Goal: Task Accomplishment & Management: Use online tool/utility

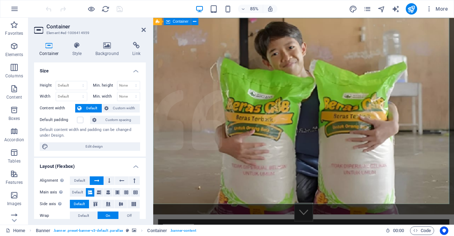
click at [111, 49] on h4 "Background" at bounding box center [108, 49] width 37 height 15
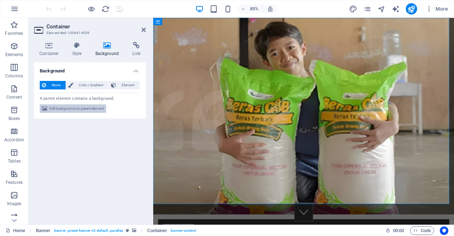
click at [90, 109] on span "Edit background on parent element" at bounding box center [76, 108] width 55 height 9
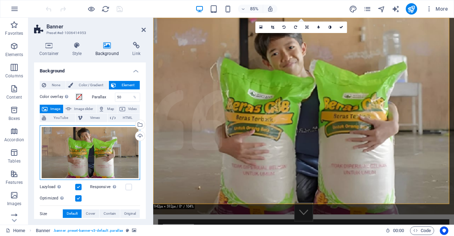
drag, startPoint x: 101, startPoint y: 149, endPoint x: 103, endPoint y: 169, distance: 19.6
click at [103, 169] on div "Drag files here, click to choose files or select files from Files or our free s…" at bounding box center [90, 152] width 100 height 55
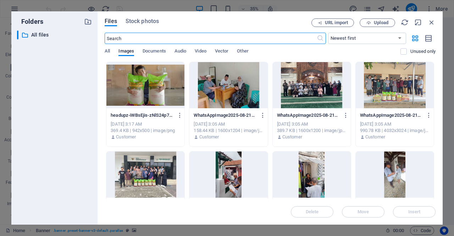
click at [160, 76] on div at bounding box center [145, 85] width 78 height 46
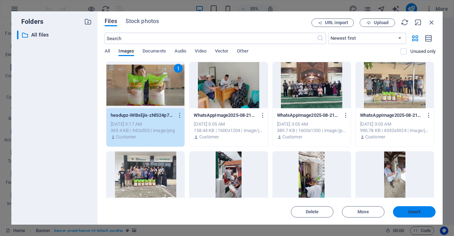
click at [422, 213] on span "Insert" at bounding box center [414, 212] width 37 height 4
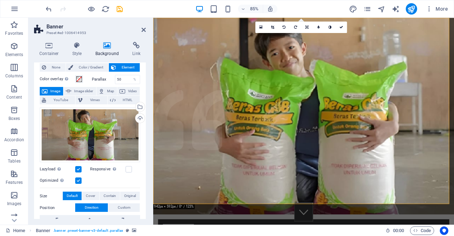
scroll to position [20, 0]
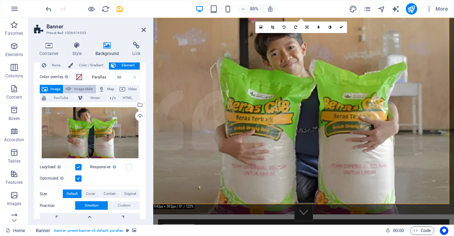
click at [78, 89] on span "Image slider" at bounding box center [83, 89] width 20 height 9
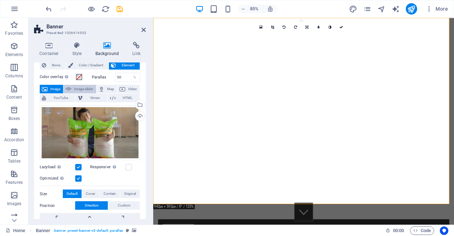
select select "ms"
select select "s"
select select "progressive"
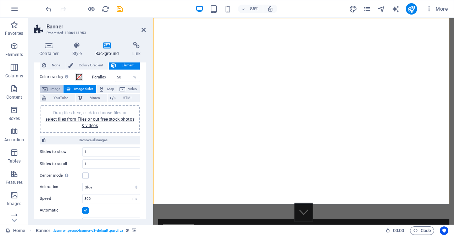
click at [51, 88] on span "Image" at bounding box center [55, 89] width 11 height 9
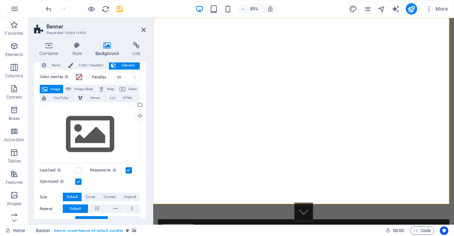
scroll to position [0, 0]
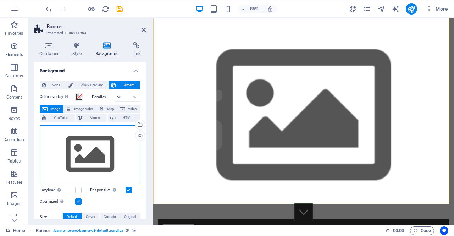
click at [96, 154] on div "Drag files here, click to choose files or select files from Files or our free s…" at bounding box center [90, 154] width 100 height 58
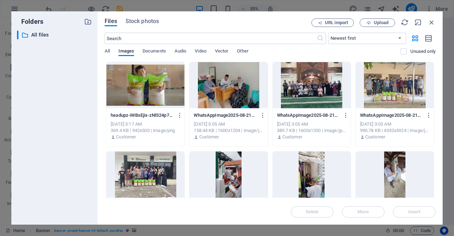
click at [153, 95] on div at bounding box center [145, 85] width 78 height 46
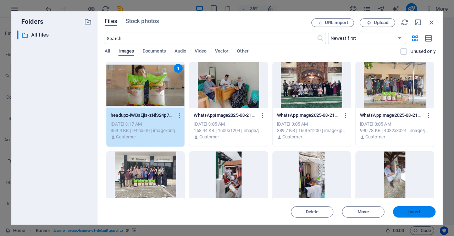
click at [422, 210] on span "Insert" at bounding box center [414, 212] width 37 height 4
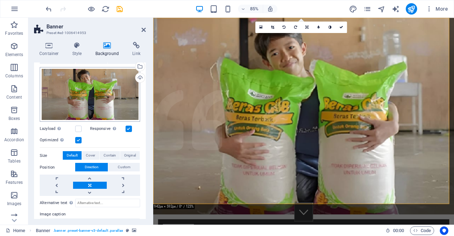
scroll to position [60, 0]
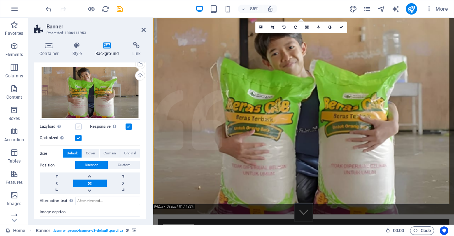
click at [78, 124] on label at bounding box center [78, 127] width 6 height 6
click at [0, 0] on input "Lazyload Loading images after the page loads improves page speed." at bounding box center [0, 0] width 0 height 0
click at [79, 127] on label at bounding box center [78, 127] width 6 height 6
click at [0, 0] on input "Lazyload Loading images after the page loads improves page speed." at bounding box center [0, 0] width 0 height 0
click at [92, 152] on span "Cover" at bounding box center [90, 153] width 9 height 9
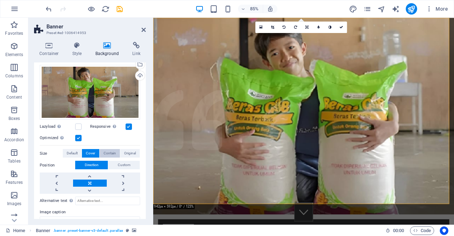
click at [113, 154] on span "Contain" at bounding box center [110, 153] width 12 height 9
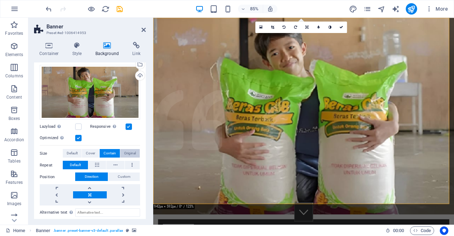
click at [128, 155] on span "Original" at bounding box center [130, 153] width 12 height 9
click at [66, 151] on button "Default" at bounding box center [72, 153] width 19 height 9
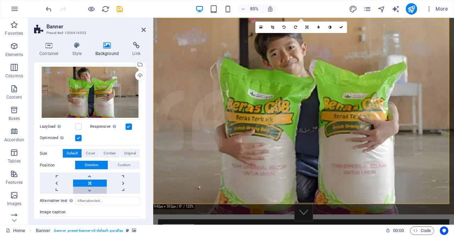
click at [89, 191] on link at bounding box center [89, 190] width 33 height 7
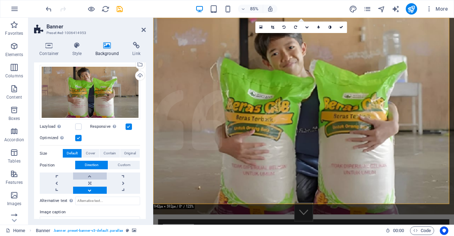
click at [87, 174] on link at bounding box center [89, 175] width 33 height 7
click at [89, 190] on link at bounding box center [89, 190] width 33 height 7
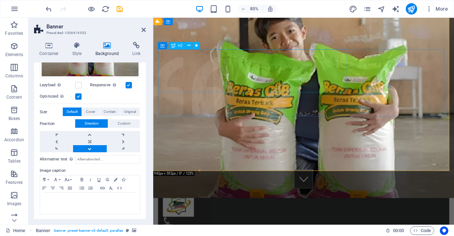
scroll to position [39, 0]
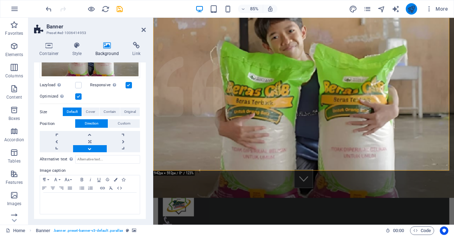
click at [417, 9] on button "publish" at bounding box center [411, 8] width 11 height 11
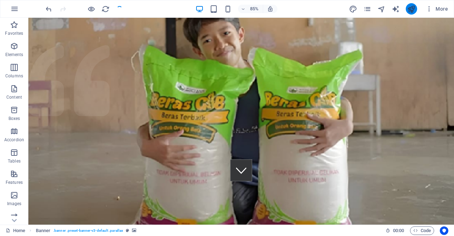
checkbox input "false"
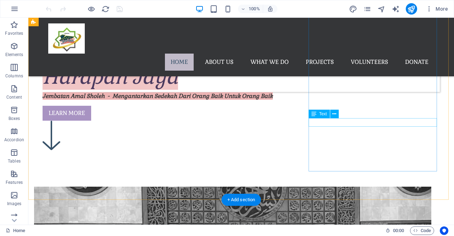
scroll to position [230, 0]
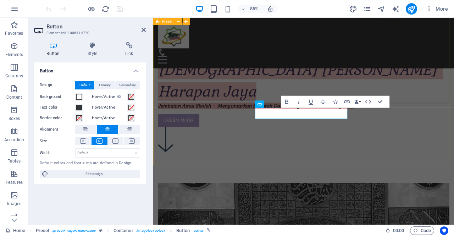
scroll to position [262, 0]
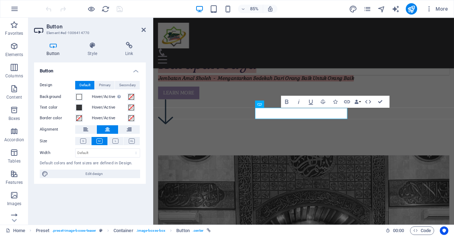
click at [124, 56] on div "Button Style Link Button Design Default Primary Secondary Background Hover/Acti…" at bounding box center [90, 130] width 112 height 177
click at [127, 54] on h4 "Link" at bounding box center [129, 49] width 33 height 15
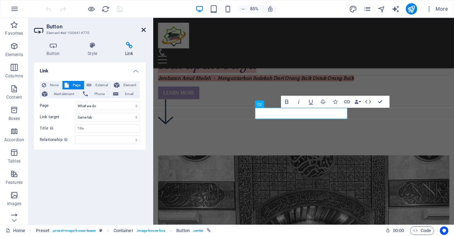
click at [143, 31] on icon at bounding box center [144, 30] width 4 height 6
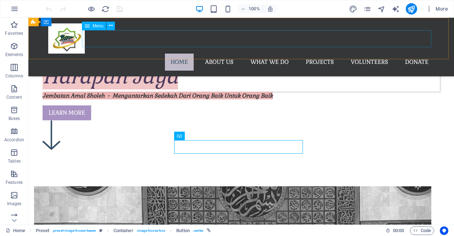
click at [264, 54] on nav "Home About us What we do Projects Volunteers Donate" at bounding box center [241, 62] width 386 height 17
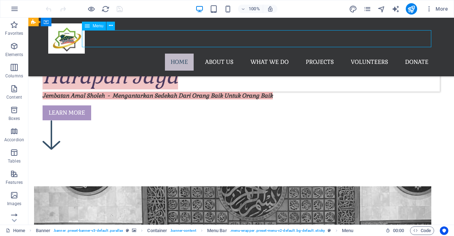
click at [264, 54] on nav "Home About us What we do Projects Volunteers Donate" at bounding box center [241, 62] width 386 height 17
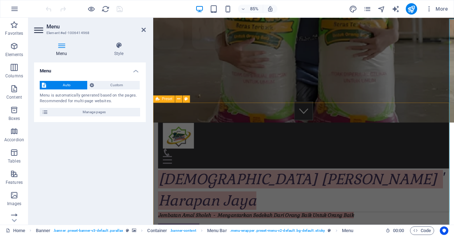
scroll to position [0, 0]
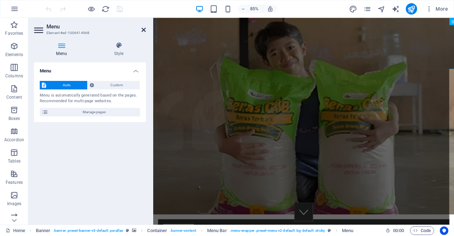
click at [144, 29] on icon at bounding box center [144, 30] width 4 height 6
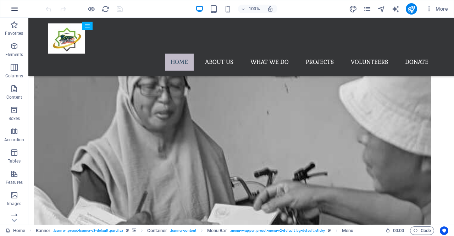
click at [17, 7] on icon "button" at bounding box center [14, 9] width 9 height 9
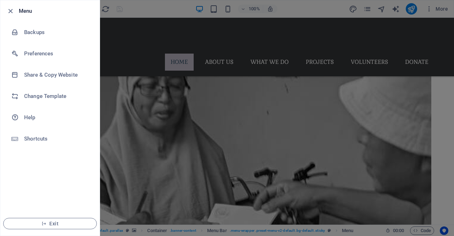
click at [168, 10] on div at bounding box center [227, 118] width 454 height 236
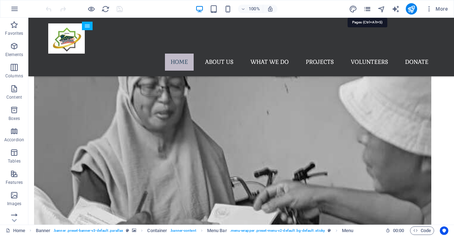
click at [371, 10] on icon "pages" at bounding box center [367, 9] width 8 height 8
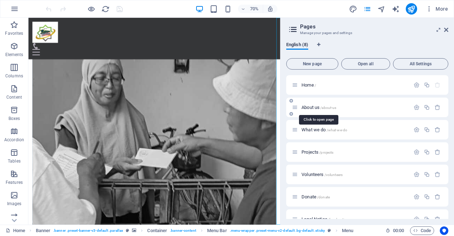
click at [312, 108] on span "About us /about-us" at bounding box center [319, 107] width 35 height 5
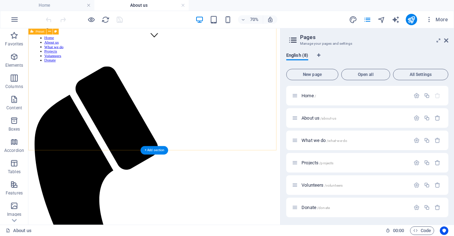
scroll to position [260, 0]
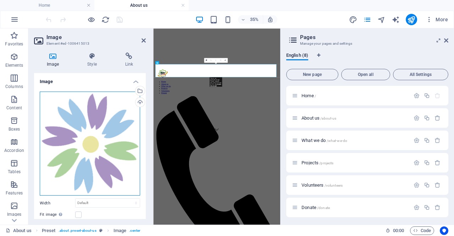
click at [112, 124] on div "Drag files here, click to choose files or select files from Files or our free s…" at bounding box center [90, 144] width 100 height 104
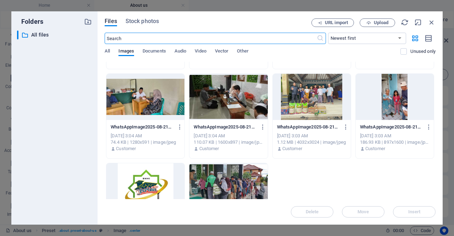
scroll to position [395, 0]
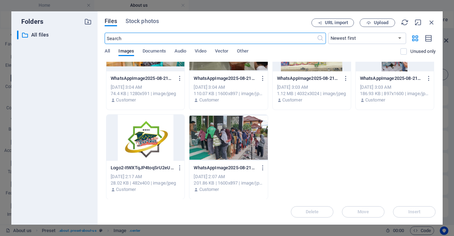
click at [154, 146] on div at bounding box center [145, 138] width 78 height 46
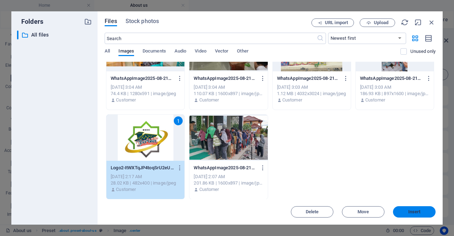
click at [406, 210] on span "Insert" at bounding box center [414, 212] width 37 height 4
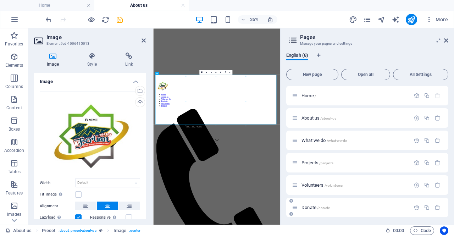
scroll to position [228, 0]
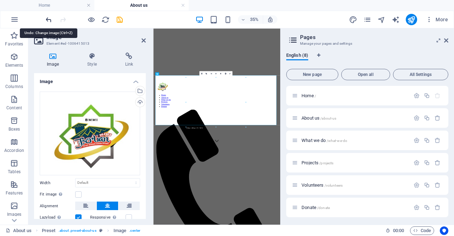
click at [46, 16] on icon "undo" at bounding box center [49, 20] width 8 height 8
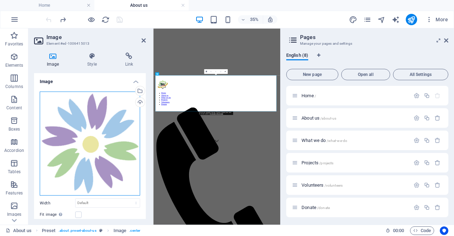
click at [87, 144] on div "Drag files here, click to choose files or select files from Files or our free s…" at bounding box center [90, 144] width 100 height 104
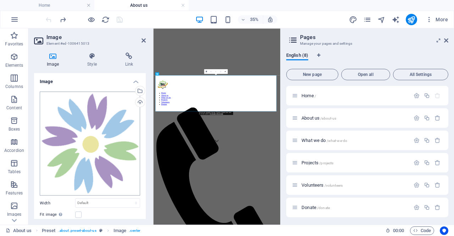
click at [87, 144] on body "baitulmaalmjhj.or.id Home About us Favorites Elements Columns Content Boxes Acc…" at bounding box center [227, 118] width 454 height 236
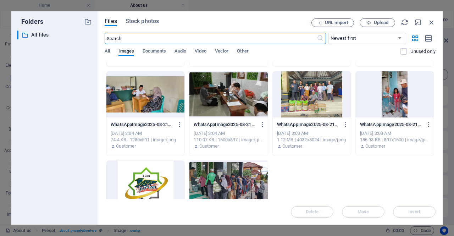
scroll to position [395, 0]
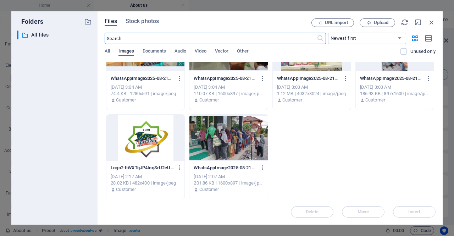
click at [137, 137] on div at bounding box center [145, 138] width 78 height 46
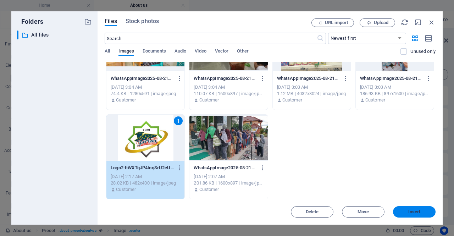
click at [402, 211] on span "Insert" at bounding box center [414, 212] width 37 height 4
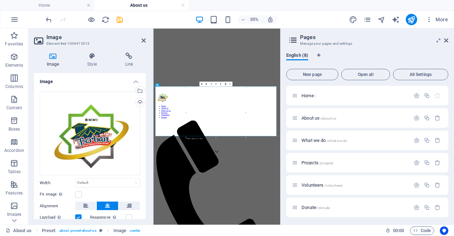
scroll to position [197, 0]
click at [143, 40] on icon at bounding box center [144, 41] width 4 height 6
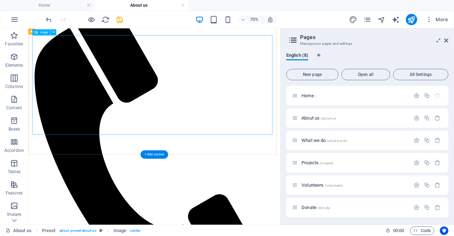
scroll to position [352, 0]
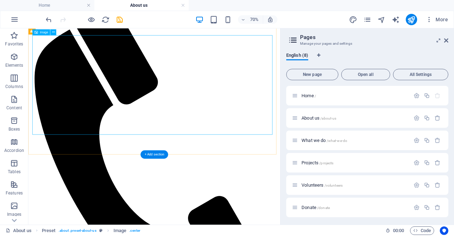
click at [156, 152] on div "+ Add section" at bounding box center [155, 154] width 28 height 9
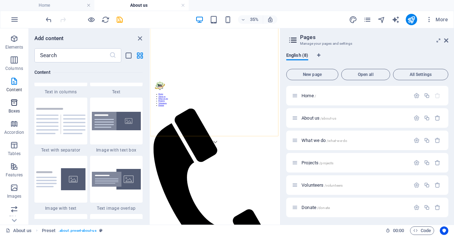
scroll to position [19, 0]
click at [16, 45] on p "Elements" at bounding box center [14, 46] width 18 height 6
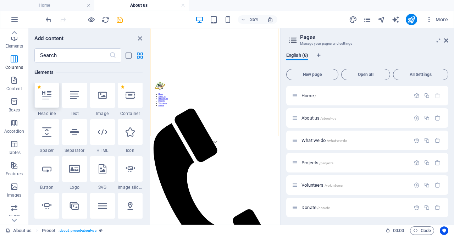
scroll to position [76, 0]
click at [104, 106] on div at bounding box center [102, 96] width 25 height 26
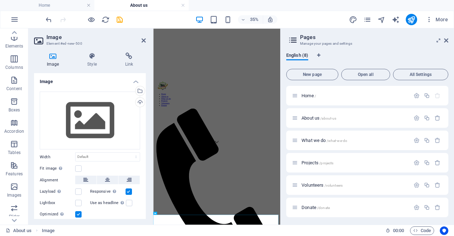
scroll to position [0, 0]
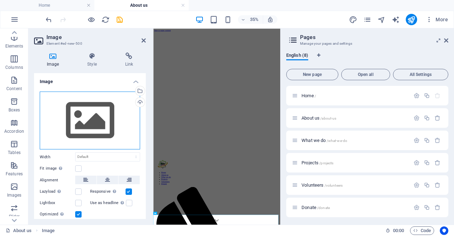
click at [96, 126] on div "Drag files here, click to choose files or select files from Files or our free s…" at bounding box center [90, 121] width 100 height 58
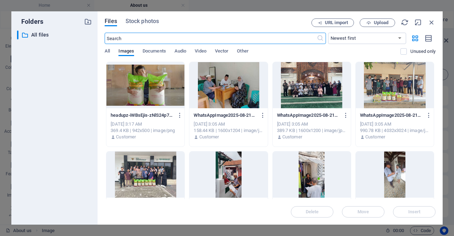
scroll to position [2080, 0]
click at [385, 24] on span "Upload" at bounding box center [381, 23] width 15 height 4
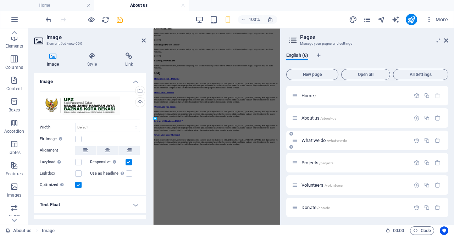
scroll to position [272, 0]
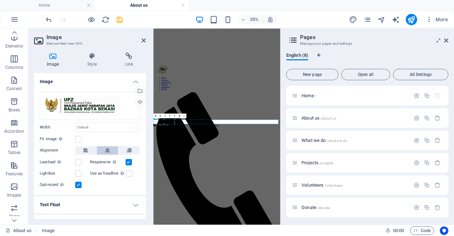
click at [106, 149] on icon at bounding box center [107, 150] width 5 height 9
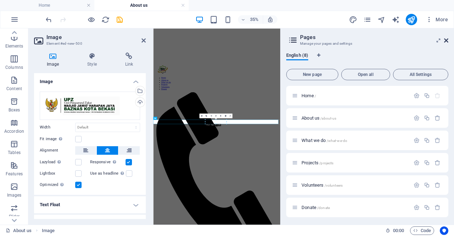
click at [445, 39] on icon at bounding box center [446, 41] width 4 height 6
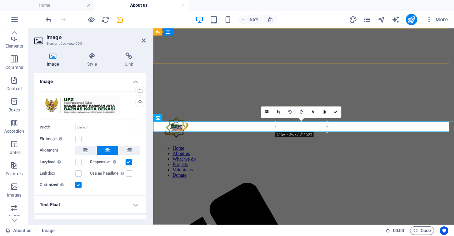
scroll to position [422, 0]
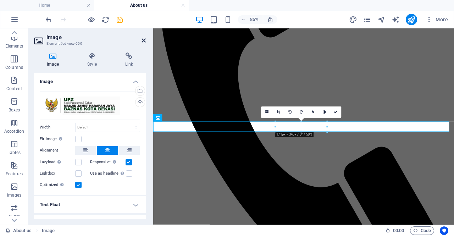
click at [143, 42] on icon at bounding box center [144, 41] width 4 height 6
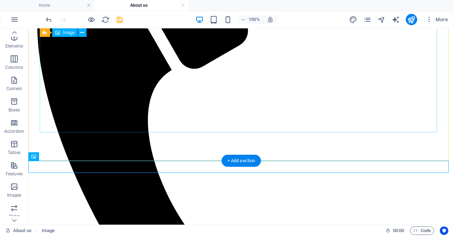
scroll to position [408, 0]
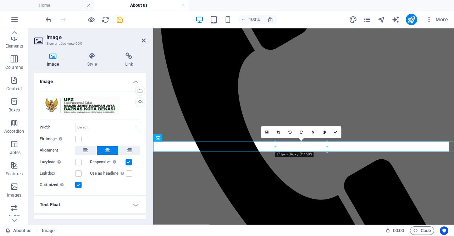
scroll to position [399, 0]
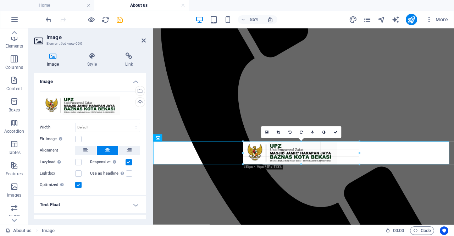
drag, startPoint x: 277, startPoint y: 142, endPoint x: 261, endPoint y: 130, distance: 20.7
type input "392"
select select "px"
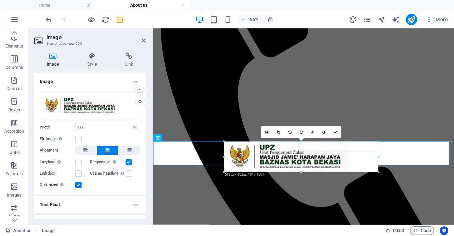
drag, startPoint x: 242, startPoint y: 141, endPoint x: 224, endPoint y: 132, distance: 19.8
type input "502"
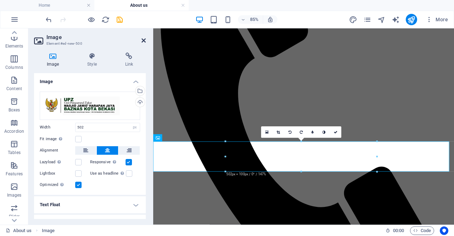
click at [145, 39] on icon at bounding box center [144, 41] width 4 height 6
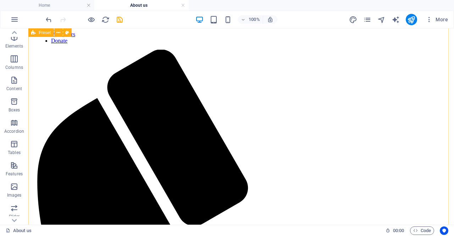
scroll to position [259, 0]
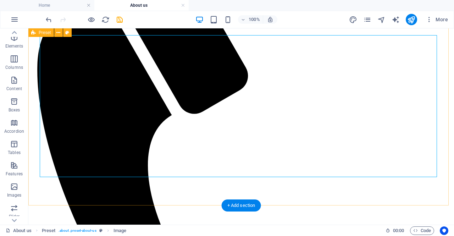
scroll to position [364, 0]
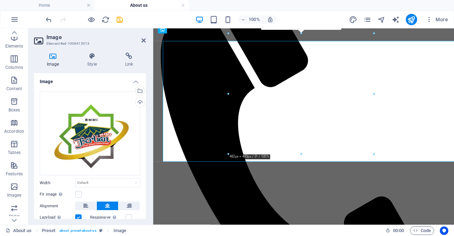
scroll to position [356, 0]
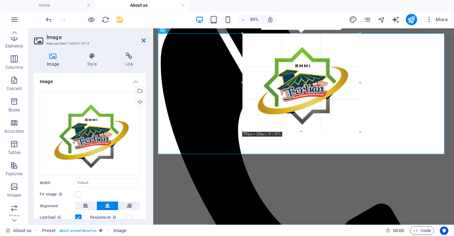
drag, startPoint x: 375, startPoint y: 155, endPoint x: 332, endPoint y: 124, distance: 52.8
type input "372"
select select "px"
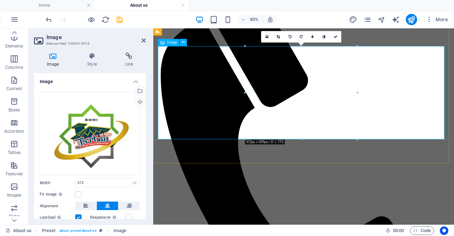
scroll to position [341, 0]
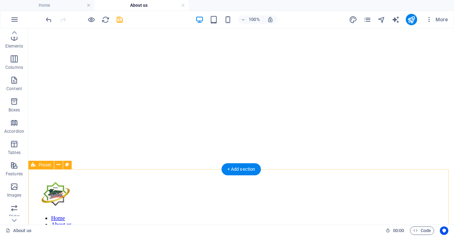
scroll to position [0, 0]
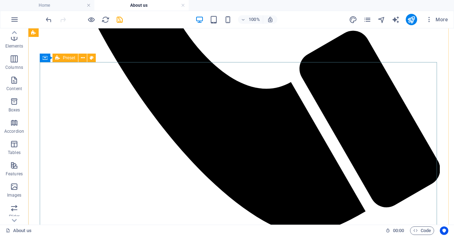
scroll to position [539, 0]
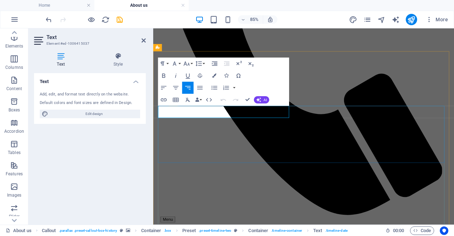
scroll to position [508, 0]
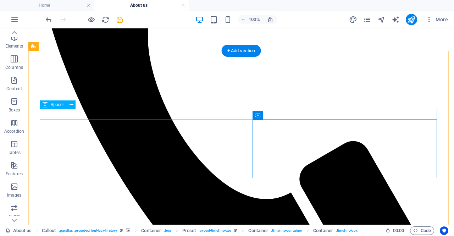
scroll to position [522, 0]
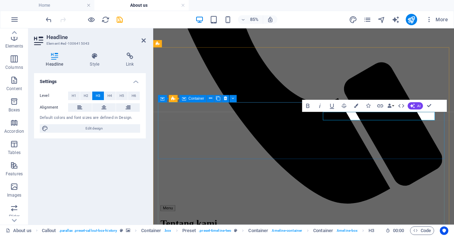
scroll to position [513, 0]
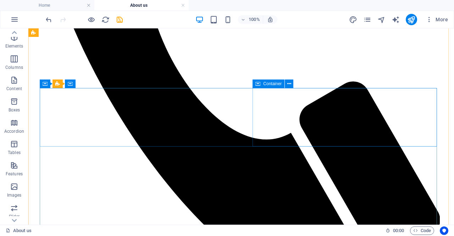
scroll to position [553, 0]
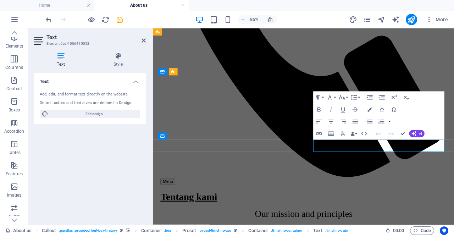
scroll to position [544, 0]
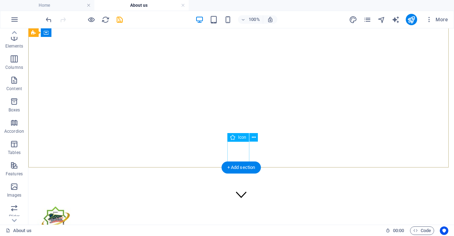
scroll to position [0, 0]
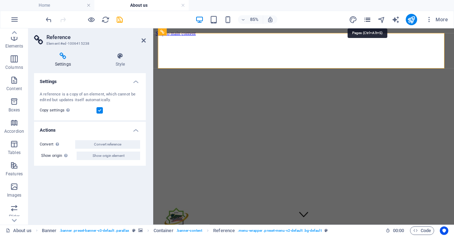
click at [366, 21] on icon "pages" at bounding box center [367, 20] width 8 height 8
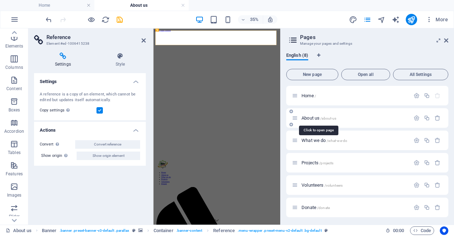
click at [317, 118] on span "About us /about-us" at bounding box center [319, 117] width 35 height 5
click at [416, 116] on icon "button" at bounding box center [417, 118] width 6 height 6
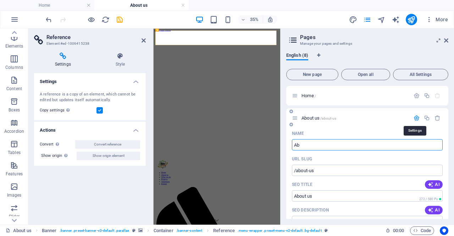
type input "A"
type input "/about-u"
type input "About u"
type input "/"
type input "Tentang"
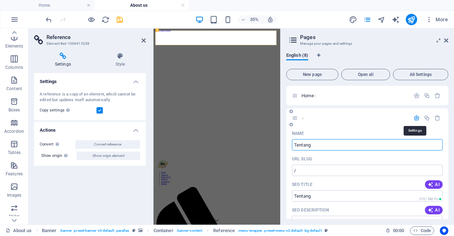
type input "/tentang"
type input "Tentang"
type input "Tentang Kami"
type input "/tentang-kami"
type input "Tentang Kami"
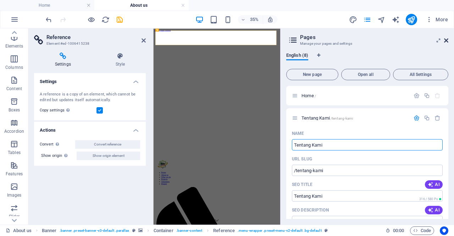
type input "Tentang Kami"
click at [448, 41] on icon at bounding box center [446, 41] width 4 height 6
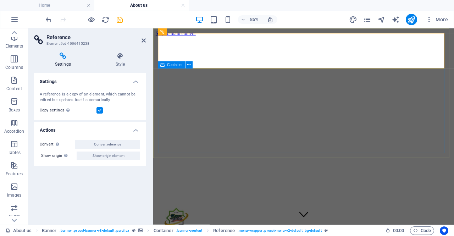
drag, startPoint x: 162, startPoint y: 77, endPoint x: 253, endPoint y: 100, distance: 93.2
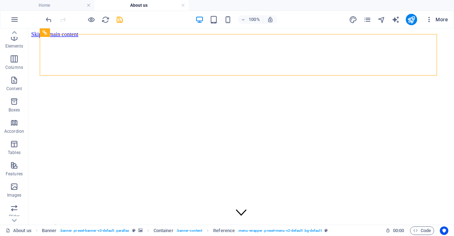
click at [439, 17] on span "More" at bounding box center [437, 19] width 22 height 7
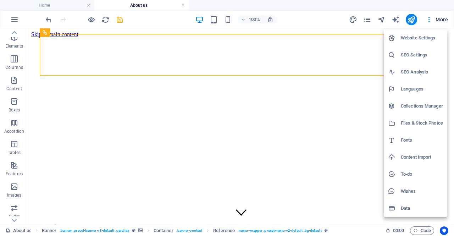
click at [366, 20] on div at bounding box center [227, 118] width 454 height 236
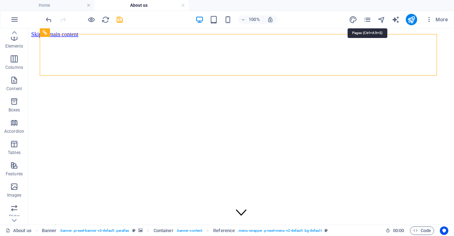
click at [366, 20] on icon "pages" at bounding box center [367, 20] width 8 height 8
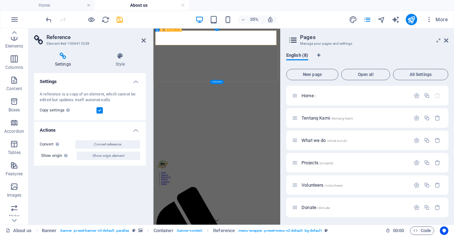
click at [121, 60] on h4 "Style" at bounding box center [120, 60] width 51 height 15
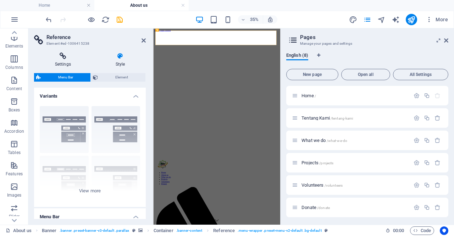
click at [62, 61] on h4 "Settings" at bounding box center [64, 60] width 61 height 15
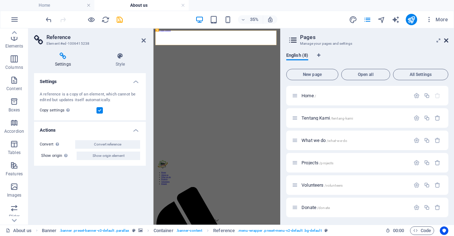
drag, startPoint x: 447, startPoint y: 41, endPoint x: 345, endPoint y: 15, distance: 104.9
click at [447, 41] on icon at bounding box center [446, 41] width 4 height 6
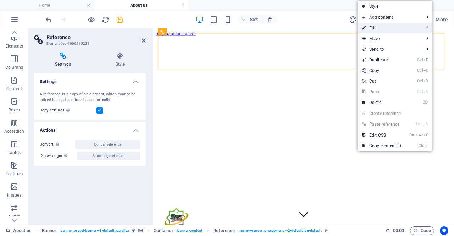
click at [372, 26] on link "⏎ Edit" at bounding box center [382, 28] width 48 height 11
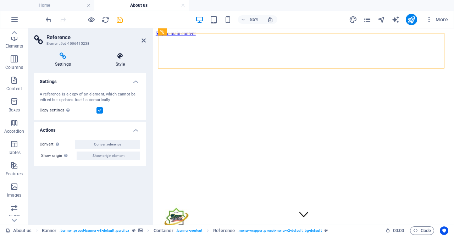
click at [116, 55] on icon at bounding box center [120, 56] width 51 height 7
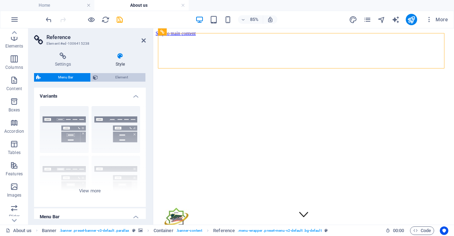
click at [106, 76] on span "Element" at bounding box center [121, 77] width 43 height 9
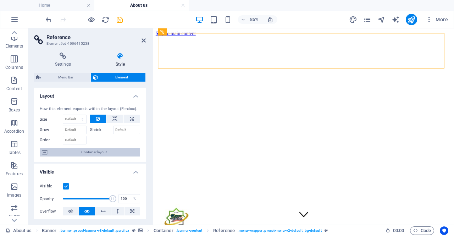
click at [100, 150] on span "Container layout" at bounding box center [94, 152] width 88 height 9
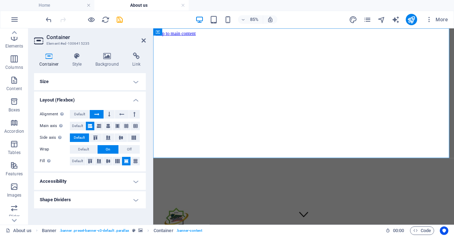
click at [135, 179] on h4 "Accessibility" at bounding box center [90, 181] width 112 height 17
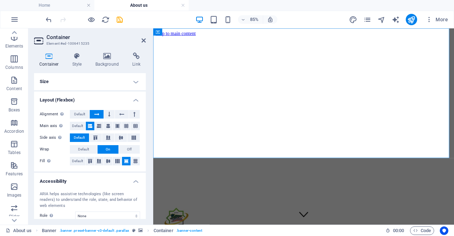
click at [135, 179] on h4 "Accessibility" at bounding box center [90, 179] width 112 height 13
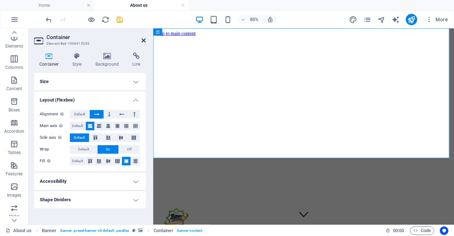
click at [145, 43] on link at bounding box center [144, 41] width 4 height 6
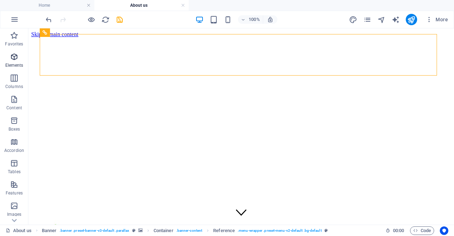
click at [15, 63] on p "Elements" at bounding box center [14, 65] width 18 height 6
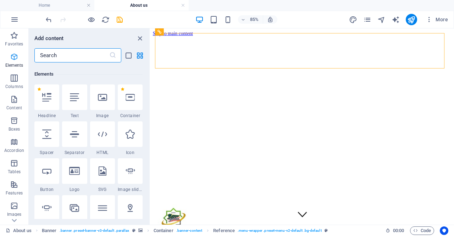
scroll to position [76, 0]
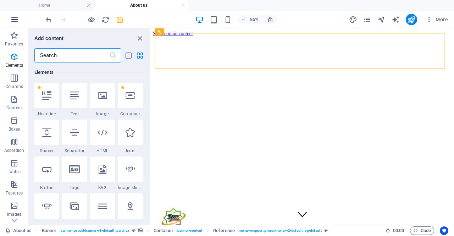
click at [12, 17] on icon "button" at bounding box center [14, 19] width 9 height 9
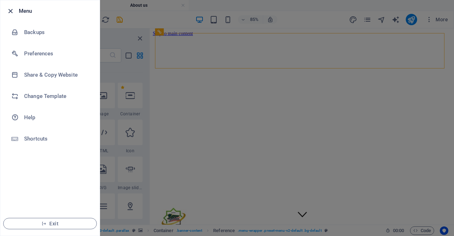
click at [10, 11] on icon "button" at bounding box center [10, 11] width 8 height 8
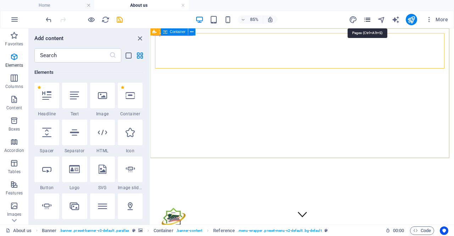
click at [372, 16] on icon "pages" at bounding box center [367, 20] width 8 height 8
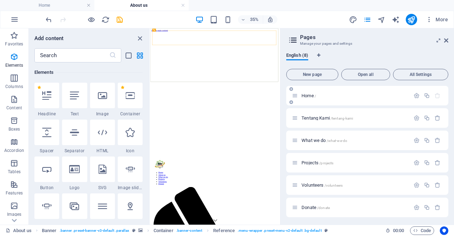
click at [306, 101] on div "Home /" at bounding box center [367, 96] width 162 height 20
click at [302, 97] on span "Home /" at bounding box center [309, 95] width 15 height 5
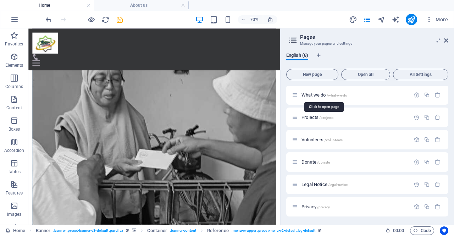
scroll to position [0, 0]
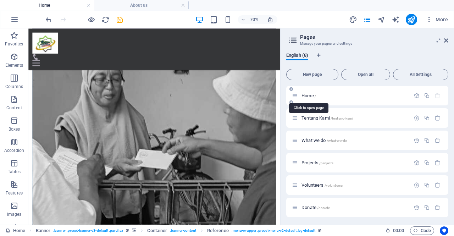
click at [307, 97] on span "Home /" at bounding box center [309, 95] width 15 height 5
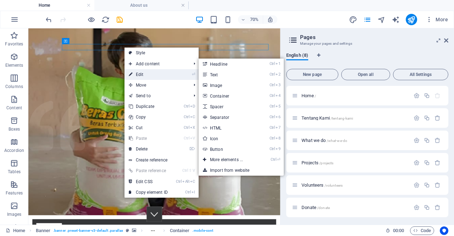
click at [139, 72] on link "⏎ Edit" at bounding box center [149, 74] width 48 height 11
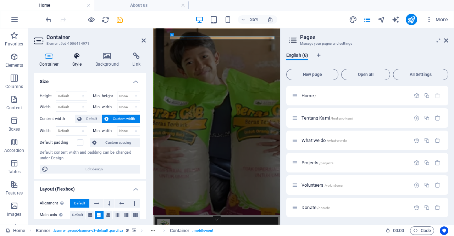
click at [82, 63] on h4 "Style" at bounding box center [78, 60] width 23 height 15
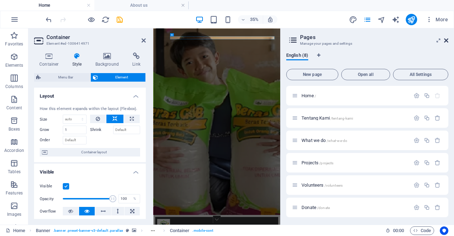
click at [446, 43] on icon at bounding box center [446, 41] width 4 height 6
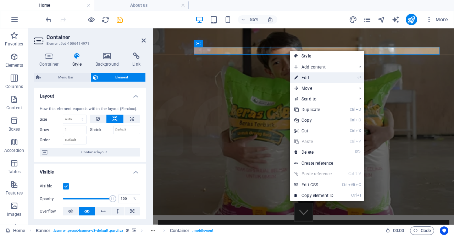
click at [306, 76] on link "⏎ Edit" at bounding box center [314, 77] width 48 height 11
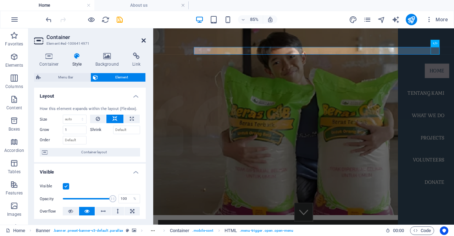
drag, startPoint x: 115, startPoint y: 13, endPoint x: 143, endPoint y: 42, distance: 40.2
click at [143, 42] on icon at bounding box center [144, 41] width 4 height 6
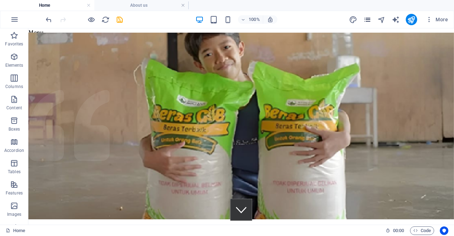
click at [369, 20] on icon "pages" at bounding box center [367, 20] width 8 height 8
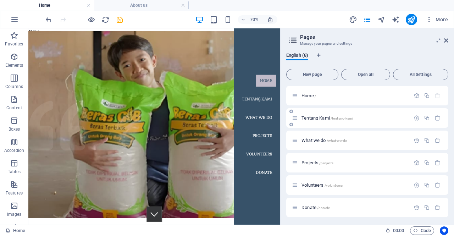
click at [321, 117] on span "Tentang Kami /tentang-kami" at bounding box center [327, 117] width 51 height 5
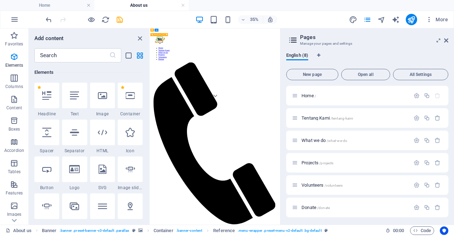
scroll to position [351, 0]
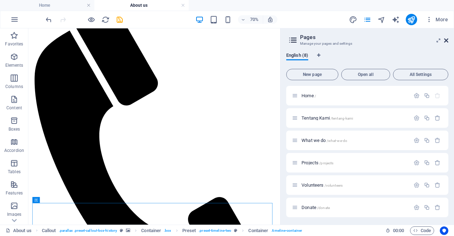
click at [446, 38] on icon at bounding box center [446, 41] width 4 height 6
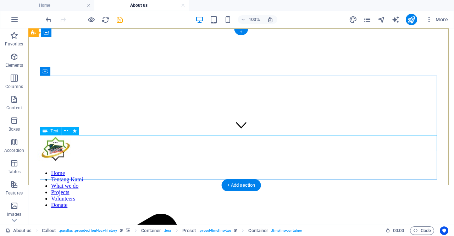
scroll to position [0, 0]
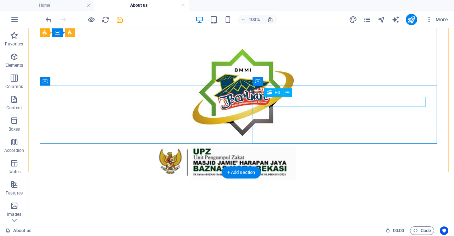
scroll to position [977, 0]
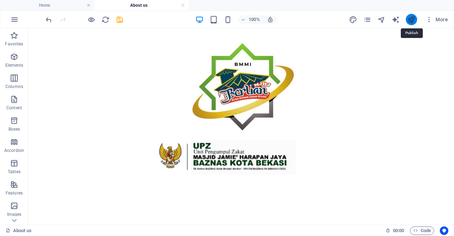
click at [414, 21] on icon "publish" at bounding box center [411, 20] width 8 height 8
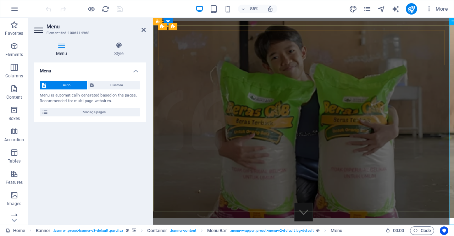
click at [454, 21] on icon at bounding box center [454, 21] width 4 height 7
click at [37, 31] on icon at bounding box center [39, 29] width 11 height 11
click at [143, 31] on icon at bounding box center [144, 30] width 4 height 6
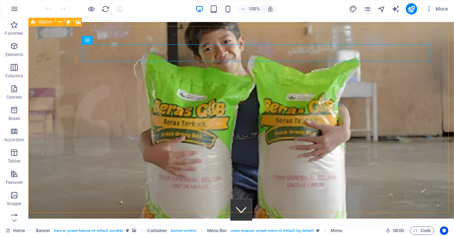
click at [41, 22] on span "Banner" at bounding box center [46, 22] width 14 height 4
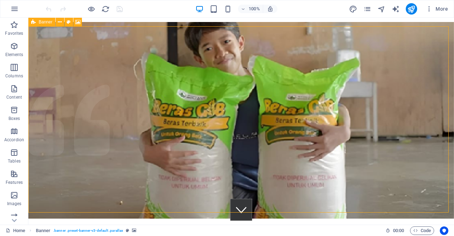
click at [41, 22] on span "Banner" at bounding box center [46, 22] width 14 height 4
select select "vh"
select select "header"
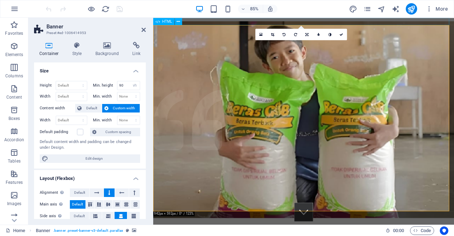
click at [432, 21] on div "Menu" at bounding box center [330, 22] width 354 height 9
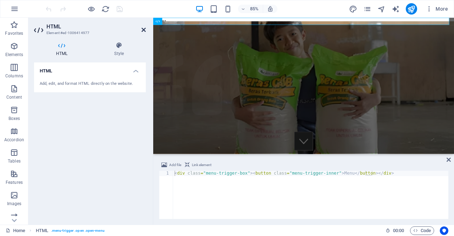
click at [143, 30] on icon at bounding box center [144, 30] width 4 height 6
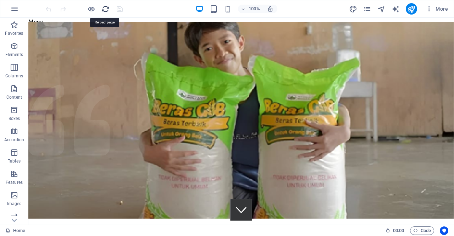
click at [104, 10] on icon "reload" at bounding box center [106, 9] width 8 height 8
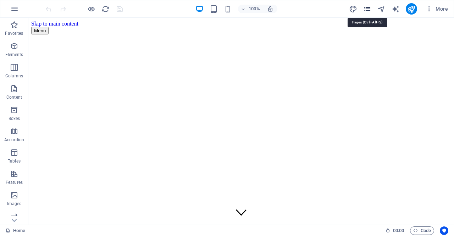
click at [369, 10] on icon "pages" at bounding box center [367, 9] width 8 height 8
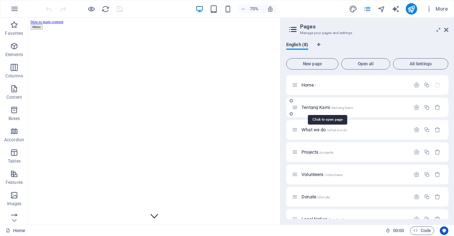
click at [316, 106] on span "Tentang Kami /tentang-kami" at bounding box center [327, 107] width 51 height 5
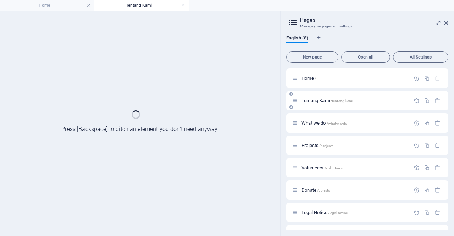
click at [316, 106] on div "Tentang Kami /tentang-kami" at bounding box center [367, 101] width 162 height 20
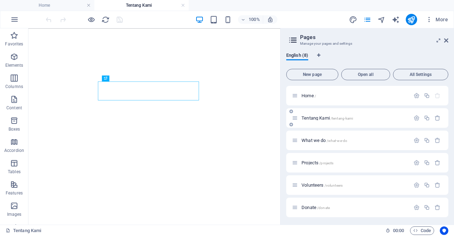
click at [316, 100] on div "Home /" at bounding box center [367, 96] width 162 height 20
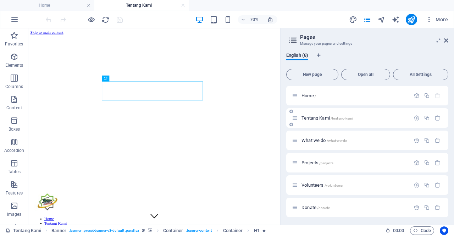
click at [316, 100] on div "Home /" at bounding box center [367, 96] width 162 height 20
click at [417, 118] on icon "button" at bounding box center [417, 118] width 6 height 6
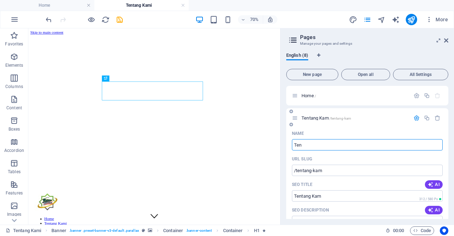
type input "Te"
type input "/tentang-kam"
type input "Tentang Kam"
type input "T"
type input "/"
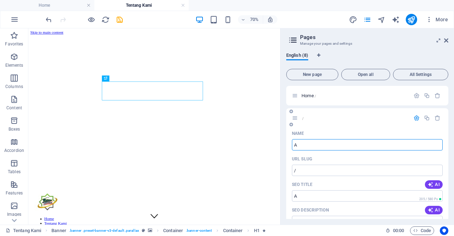
type input "Ab"
type input "/a"
type input "A"
type input "Abou"
type input "/abou"
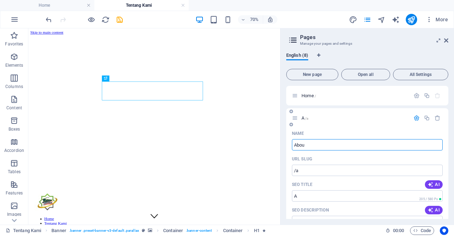
type input "Abou"
type input "About"
type input "/about"
type input "About"
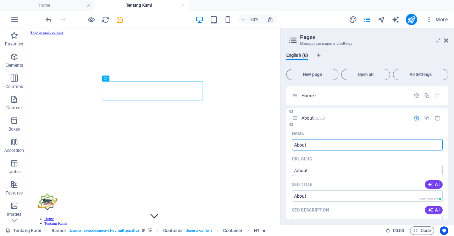
click at [393, 155] on div "URL SLUG" at bounding box center [367, 158] width 151 height 11
click at [449, 40] on aside "Pages Manage your pages and settings English (8) New page Open all All Settings…" at bounding box center [367, 126] width 174 height 196
click at [446, 41] on icon at bounding box center [446, 41] width 4 height 6
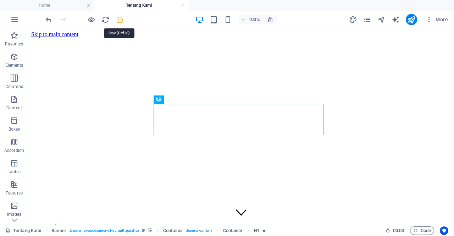
click at [119, 19] on icon "save" at bounding box center [120, 20] width 8 height 8
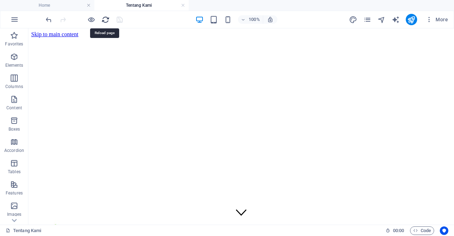
click at [105, 20] on icon "reload" at bounding box center [106, 20] width 8 height 8
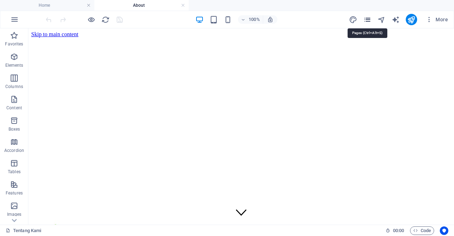
click at [369, 17] on icon "pages" at bounding box center [367, 20] width 8 height 8
click at [368, 21] on icon "pages" at bounding box center [367, 20] width 8 height 8
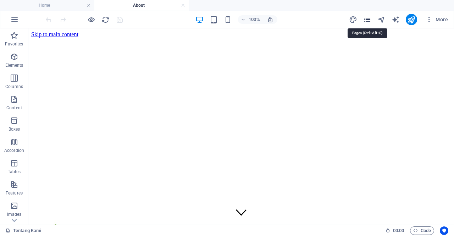
click at [369, 18] on icon "pages" at bounding box center [367, 20] width 8 height 8
click at [105, 22] on icon "reload" at bounding box center [106, 20] width 8 height 8
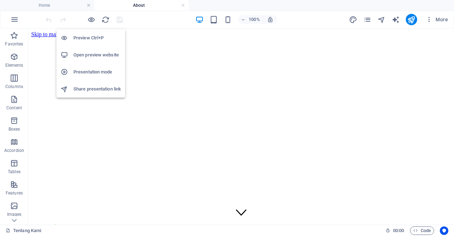
click at [87, 36] on h6 "Preview Ctrl+P" at bounding box center [97, 38] width 48 height 9
click at [106, 56] on h6 "Open preview website" at bounding box center [97, 55] width 48 height 9
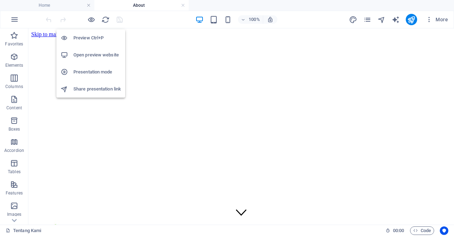
click at [106, 56] on h6 "Open preview website" at bounding box center [97, 55] width 48 height 9
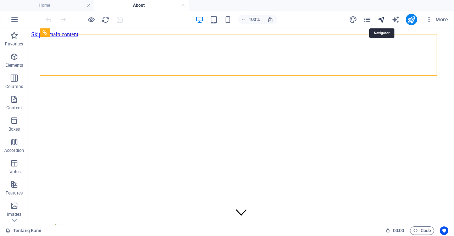
click at [381, 21] on icon "navigator" at bounding box center [382, 20] width 8 height 8
click at [367, 21] on icon "pages" at bounding box center [367, 20] width 8 height 8
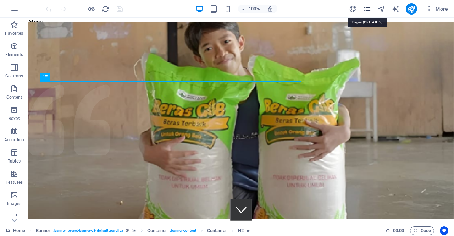
click at [367, 10] on icon "pages" at bounding box center [367, 9] width 8 height 8
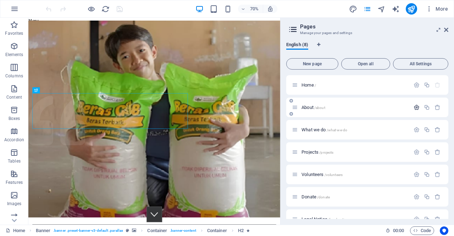
click at [418, 107] on button "button" at bounding box center [417, 107] width 10 height 6
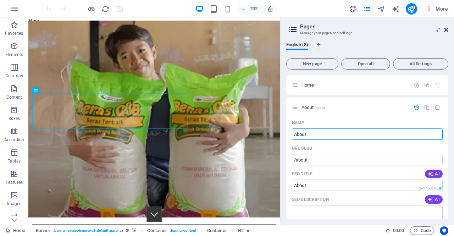
click at [447, 31] on icon at bounding box center [446, 30] width 4 height 6
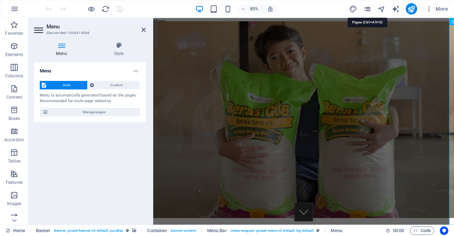
click at [371, 10] on icon "pages" at bounding box center [367, 9] width 8 height 8
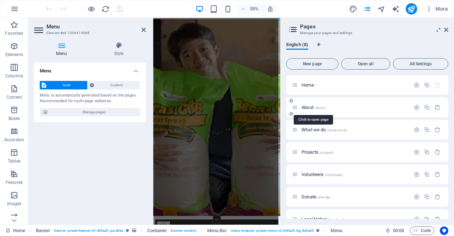
click at [321, 109] on span "/about" at bounding box center [319, 108] width 11 height 4
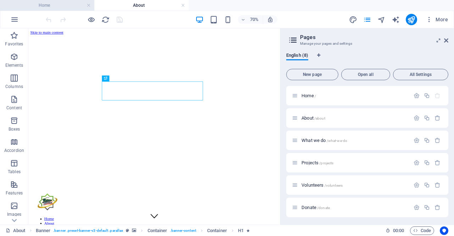
click at [53, 5] on h4 "Home" at bounding box center [47, 5] width 94 height 8
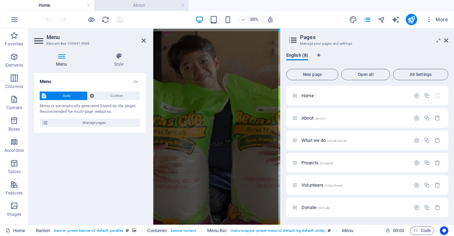
click at [111, 5] on h4 "About" at bounding box center [141, 5] width 94 height 8
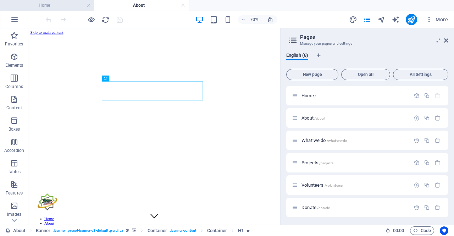
click at [62, 2] on h4 "Home" at bounding box center [47, 5] width 94 height 8
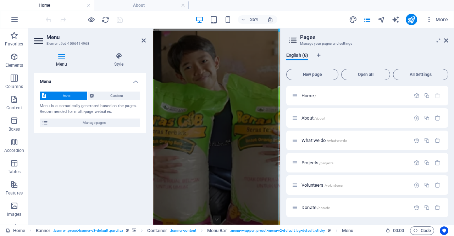
click at [126, 1] on h4 "About" at bounding box center [141, 5] width 94 height 8
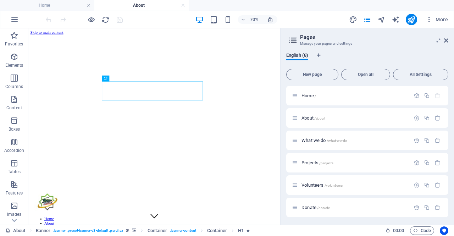
click at [65, 7] on h4 "Home" at bounding box center [47, 5] width 94 height 8
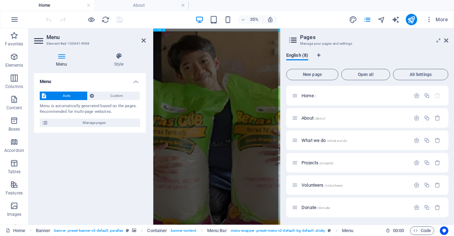
click at [159, 30] on span "HTML" at bounding box center [159, 29] width 4 height 1
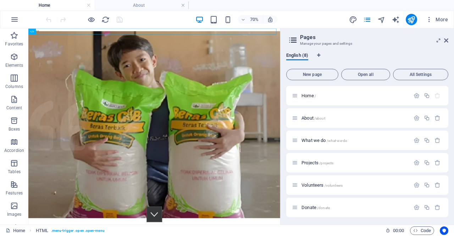
click at [166, 29] on div "Menu" at bounding box center [208, 32] width 360 height 9
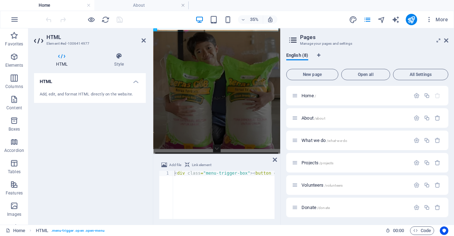
click at [117, 69] on div "HTML Style HTML Add, edit, and format HTML directly on the website. Preset Elem…" at bounding box center [90, 136] width 112 height 166
click at [118, 66] on h4 "Style" at bounding box center [119, 60] width 54 height 15
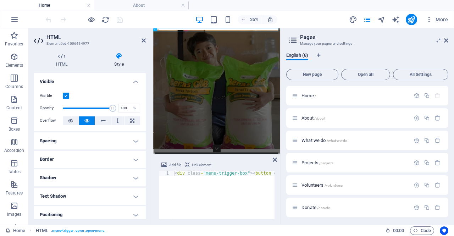
click at [449, 38] on aside "Pages Manage your pages and settings English (8) New page Open all All Settings…" at bounding box center [367, 126] width 174 height 196
click at [143, 40] on icon at bounding box center [144, 41] width 4 height 6
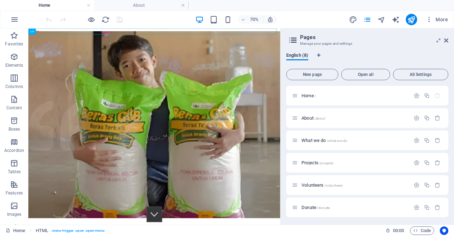
click at [449, 40] on aside "Pages Manage your pages and settings English (8) New page Open all All Settings…" at bounding box center [367, 126] width 174 height 196
click at [446, 42] on icon at bounding box center [446, 41] width 4 height 6
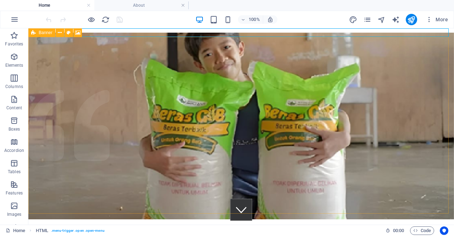
click at [42, 35] on span "Banner" at bounding box center [46, 33] width 14 height 4
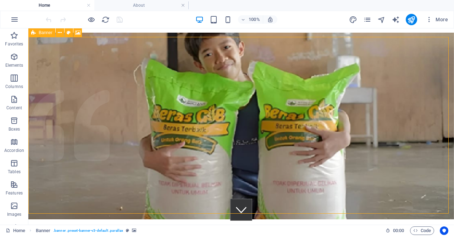
click at [42, 35] on span "Banner" at bounding box center [46, 33] width 14 height 4
select select "vh"
select select "header"
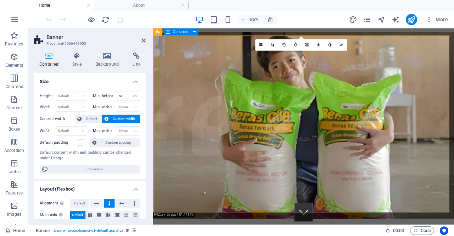
click at [175, 34] on span "Container" at bounding box center [181, 32] width 16 height 4
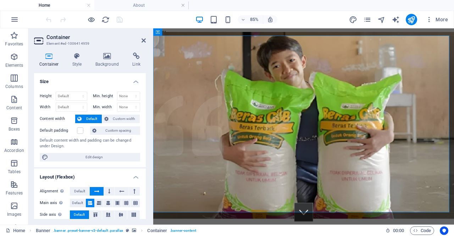
click at [47, 19] on div at bounding box center [84, 19] width 80 height 11
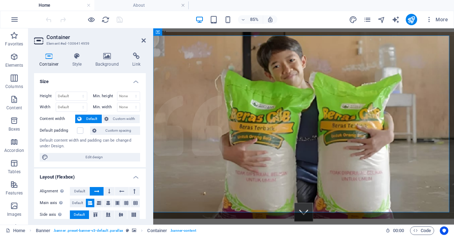
click at [47, 19] on div at bounding box center [84, 19] width 80 height 11
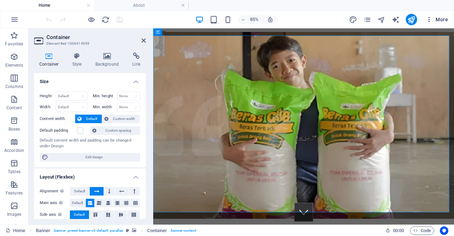
click at [429, 22] on icon "button" at bounding box center [429, 19] width 7 height 7
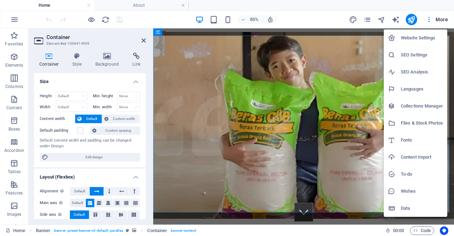
click at [429, 19] on div at bounding box center [227, 118] width 454 height 236
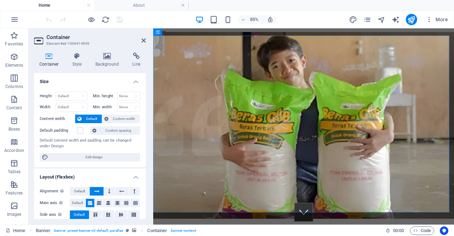
click at [429, 19] on icon "button" at bounding box center [429, 19] width 7 height 7
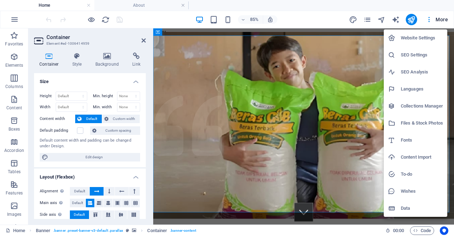
click at [405, 38] on h6 "Website Settings" at bounding box center [422, 38] width 42 height 9
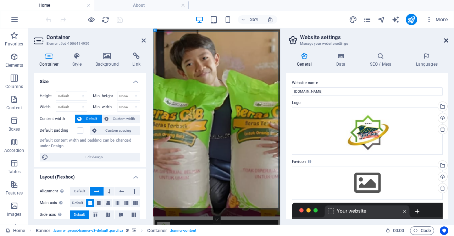
click at [447, 40] on icon at bounding box center [446, 41] width 4 height 6
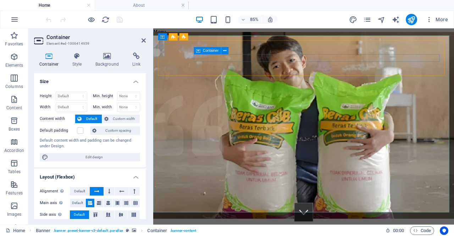
click at [16, 61] on icon "button" at bounding box center [14, 57] width 9 height 9
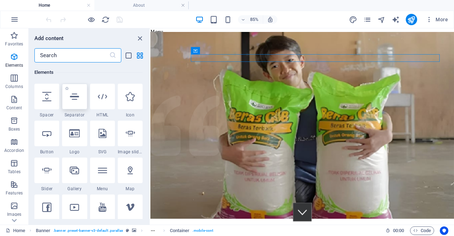
scroll to position [113, 0]
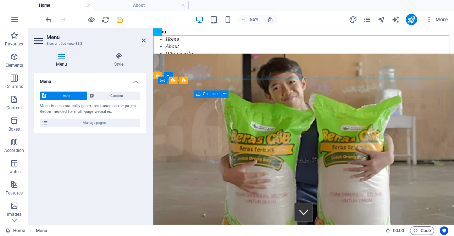
drag, startPoint x: 317, startPoint y: 62, endPoint x: 277, endPoint y: 114, distance: 65.6
click at [177, 40] on nav "Home About What we do Projects Volunteers Donate" at bounding box center [330, 62] width 354 height 51
click at [161, 33] on div "Menu" at bounding box center [163, 31] width 21 height 7
click at [163, 32] on span "Menu" at bounding box center [167, 32] width 9 height 4
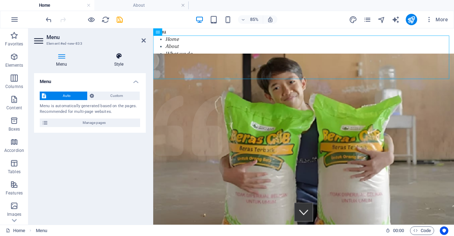
click at [121, 57] on icon at bounding box center [119, 56] width 54 height 7
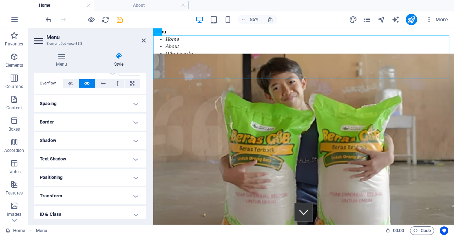
scroll to position [0, 0]
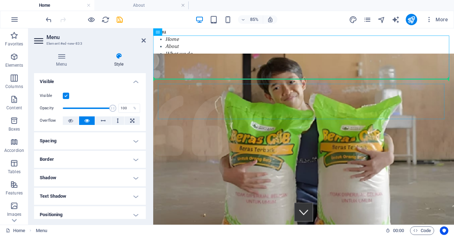
drag, startPoint x: 310, startPoint y: 61, endPoint x: 234, endPoint y: 115, distance: 93.9
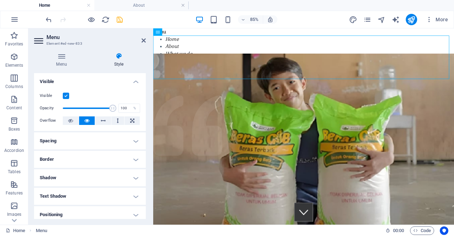
click at [121, 20] on icon "save" at bounding box center [120, 20] width 8 height 8
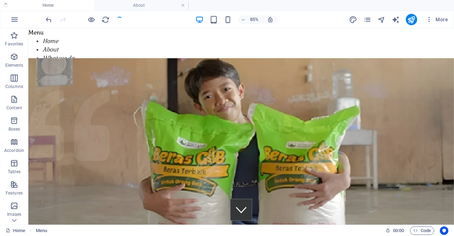
checkbox input "false"
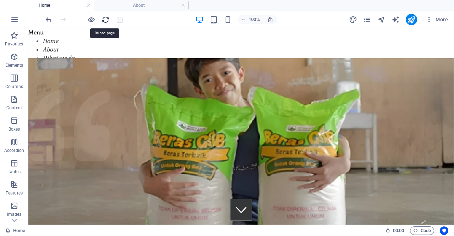
click at [105, 20] on icon "reload" at bounding box center [106, 20] width 8 height 8
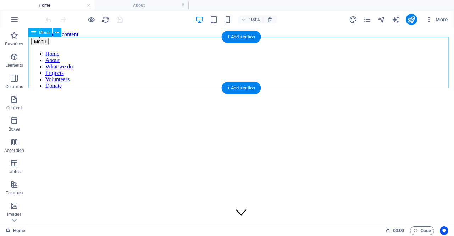
click at [52, 51] on nav "Home About What we do Projects Volunteers Donate" at bounding box center [241, 70] width 420 height 38
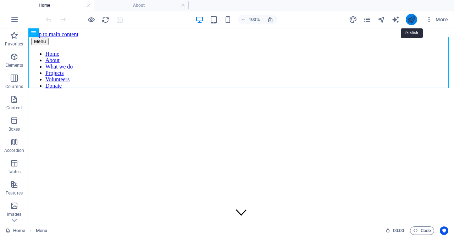
click at [410, 17] on icon "publish" at bounding box center [411, 20] width 8 height 8
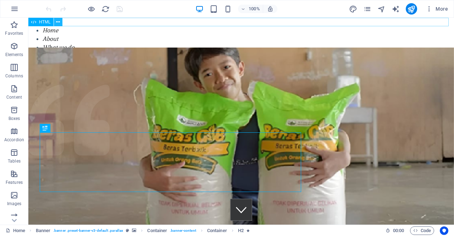
click at [55, 22] on button at bounding box center [58, 22] width 9 height 9
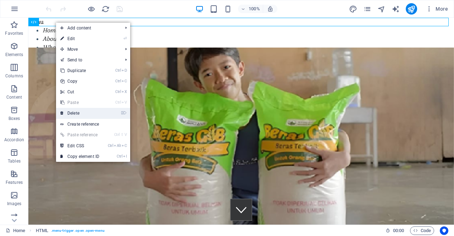
click at [94, 113] on link "⌦ Delete" at bounding box center [80, 113] width 48 height 11
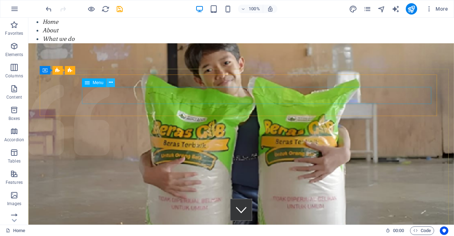
click at [111, 84] on icon at bounding box center [111, 82] width 4 height 7
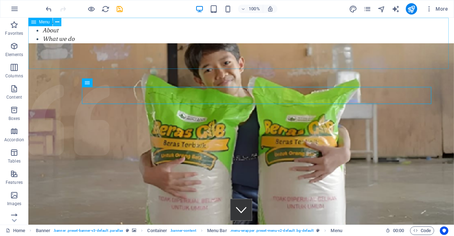
click at [56, 22] on icon at bounding box center [57, 21] width 4 height 7
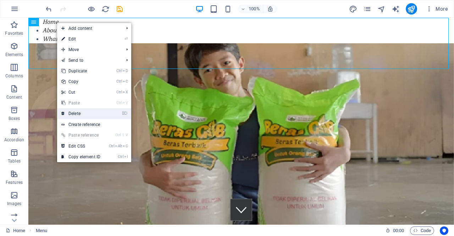
click at [82, 115] on link "⌦ Delete" at bounding box center [81, 113] width 48 height 11
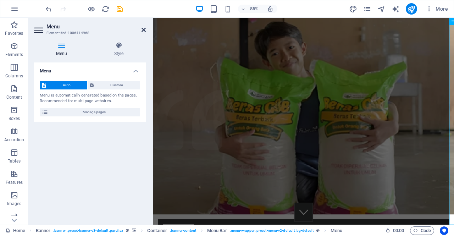
click at [145, 29] on icon at bounding box center [144, 30] width 4 height 6
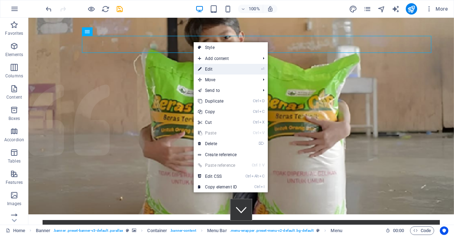
click at [221, 68] on link "⏎ Edit" at bounding box center [218, 69] width 48 height 11
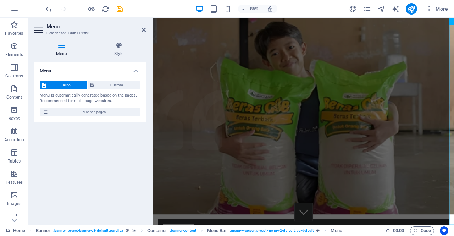
click at [147, 31] on aside "Menu Element #ed-1006414968 Menu Style Menu Auto Custom Menu is automatically g…" at bounding box center [90, 121] width 125 height 207
click at [146, 31] on aside "Menu Element #ed-1006414968 Menu Style Menu Auto Custom Menu is automatically g…" at bounding box center [90, 121] width 125 height 207
click at [142, 30] on icon at bounding box center [144, 30] width 4 height 6
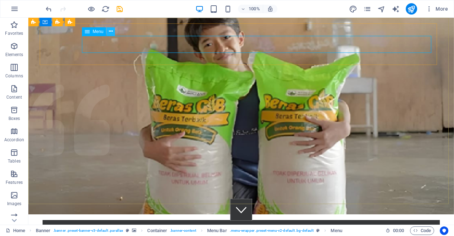
click at [109, 33] on icon at bounding box center [111, 31] width 4 height 7
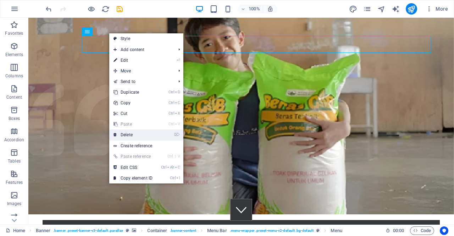
drag, startPoint x: 144, startPoint y: 133, endPoint x: 116, endPoint y: 115, distance: 33.7
click at [144, 133] on link "⌦ Delete" at bounding box center [133, 135] width 48 height 11
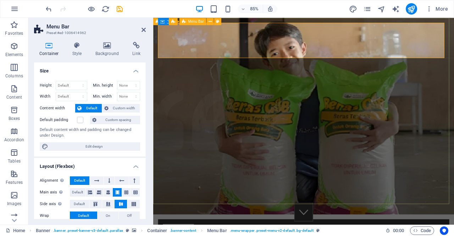
click at [17, 53] on p "Elements" at bounding box center [14, 55] width 18 height 6
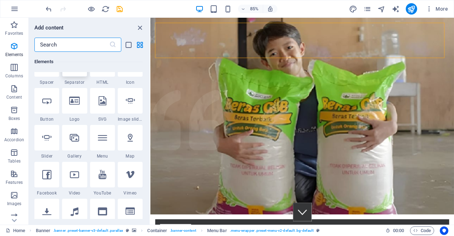
scroll to position [135, 0]
click at [104, 137] on icon at bounding box center [102, 136] width 9 height 9
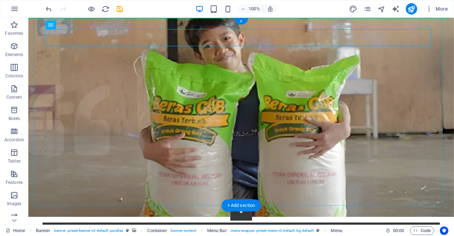
drag, startPoint x: 170, startPoint y: 40, endPoint x: 171, endPoint y: 63, distance: 23.4
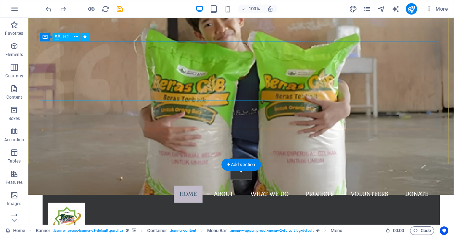
scroll to position [0, 0]
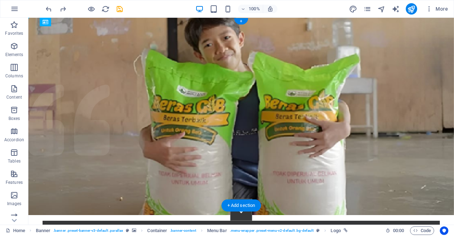
drag, startPoint x: 75, startPoint y: 60, endPoint x: 77, endPoint y: 75, distance: 15.1
drag, startPoint x: 74, startPoint y: 55, endPoint x: 73, endPoint y: 73, distance: 18.8
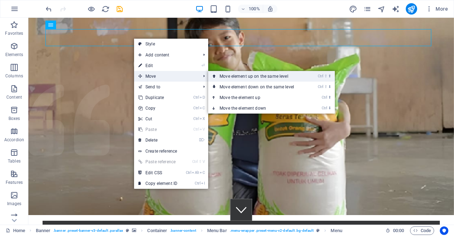
click at [245, 76] on link "Ctrl ⇧ ⬆ Move element up on the same level" at bounding box center [258, 76] width 100 height 11
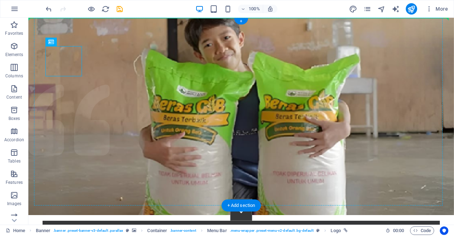
drag, startPoint x: 66, startPoint y: 67, endPoint x: 74, endPoint y: 80, distance: 15.5
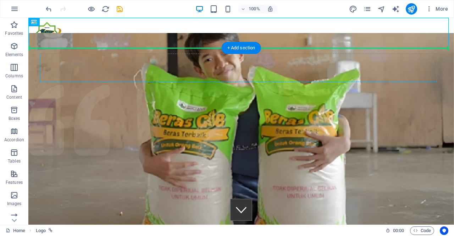
drag, startPoint x: 45, startPoint y: 34, endPoint x: 55, endPoint y: 71, distance: 38.8
drag, startPoint x: 46, startPoint y: 37, endPoint x: 82, endPoint y: 76, distance: 53.2
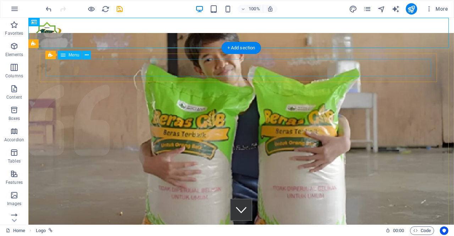
drag, startPoint x: 87, startPoint y: 43, endPoint x: 76, endPoint y: 67, distance: 26.6
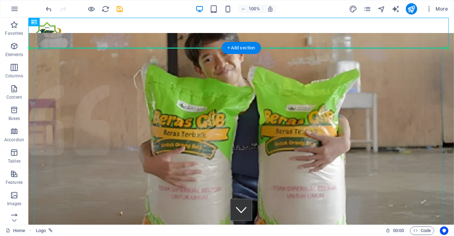
drag, startPoint x: 44, startPoint y: 32, endPoint x: 79, endPoint y: 78, distance: 57.8
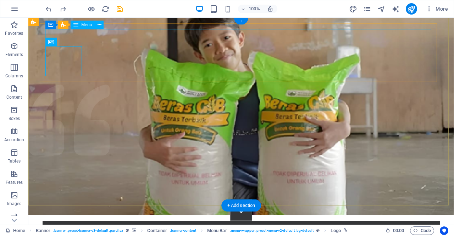
click at [123, 226] on nav "Home About What we do Projects Volunteers Donate" at bounding box center [241, 234] width 386 height 17
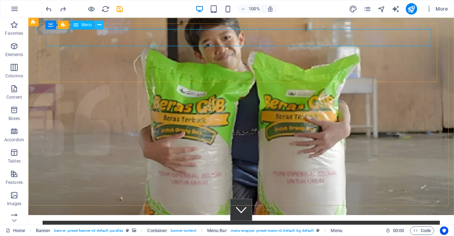
click at [98, 27] on icon at bounding box center [100, 24] width 4 height 7
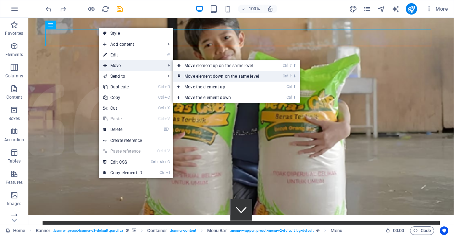
click at [182, 73] on link "Ctrl ⇧ ⬇ Move element down on the same level" at bounding box center [223, 76] width 100 height 11
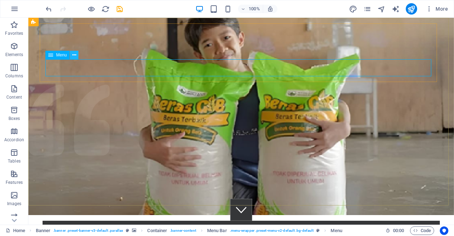
click at [76, 57] on button at bounding box center [74, 55] width 9 height 9
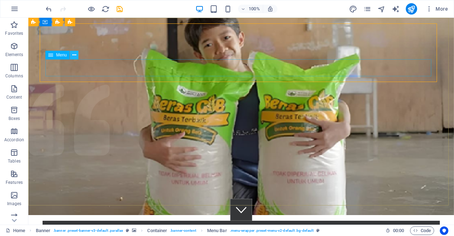
click at [76, 57] on icon at bounding box center [74, 54] width 4 height 7
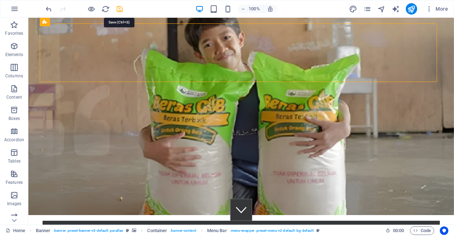
click at [119, 10] on icon "save" at bounding box center [120, 9] width 8 height 8
checkbox input "false"
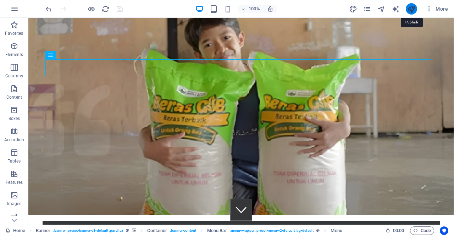
click at [412, 8] on icon "publish" at bounding box center [411, 9] width 8 height 8
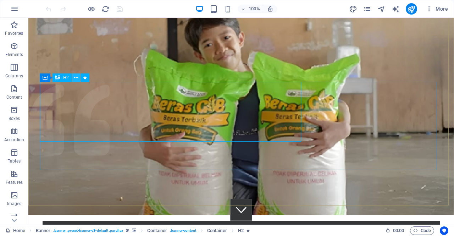
click at [78, 80] on icon at bounding box center [76, 77] width 4 height 7
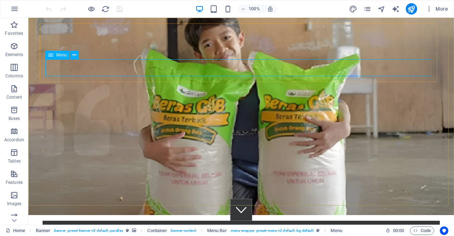
click at [64, 56] on span "Menu" at bounding box center [61, 55] width 11 height 4
click at [75, 56] on icon at bounding box center [74, 54] width 4 height 7
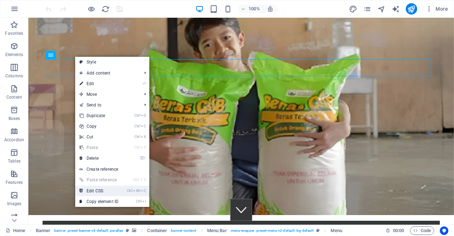
click at [137, 189] on icon "Alt" at bounding box center [136, 190] width 7 height 5
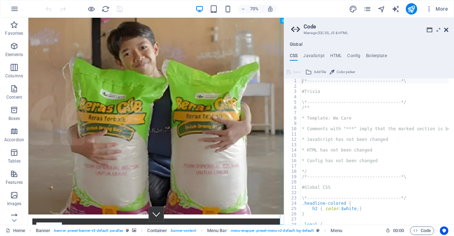
click at [447, 31] on icon at bounding box center [446, 30] width 4 height 6
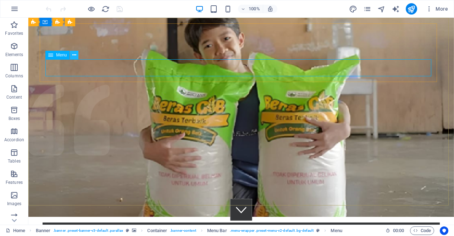
click at [75, 56] on icon at bounding box center [74, 54] width 4 height 7
click at [52, 55] on icon at bounding box center [50, 55] width 5 height 9
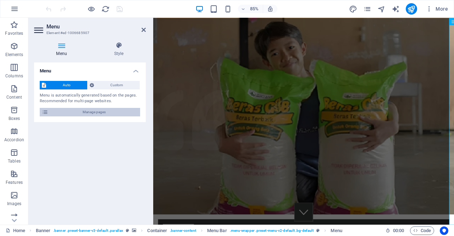
click at [89, 110] on span "Manage pages" at bounding box center [94, 112] width 88 height 9
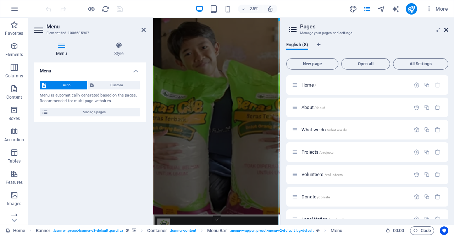
click at [448, 30] on icon at bounding box center [446, 30] width 4 height 6
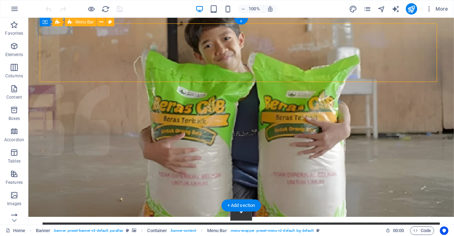
drag, startPoint x: 127, startPoint y: 59, endPoint x: 126, endPoint y: 43, distance: 15.7
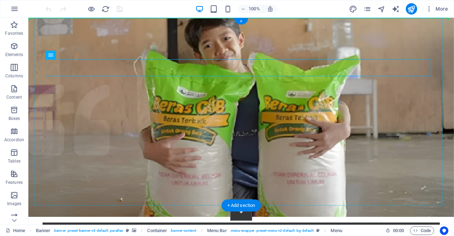
drag, startPoint x: 94, startPoint y: 69, endPoint x: 97, endPoint y: 35, distance: 33.6
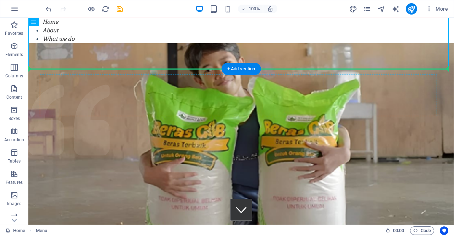
drag, startPoint x: 71, startPoint y: 39, endPoint x: 78, endPoint y: 90, distance: 50.9
drag, startPoint x: 66, startPoint y: 40, endPoint x: 146, endPoint y: 110, distance: 105.1
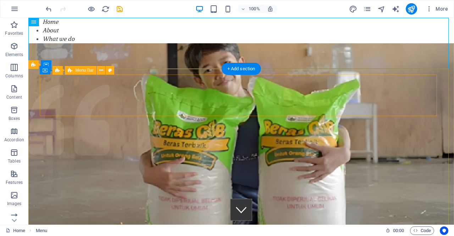
drag, startPoint x: 86, startPoint y: 39, endPoint x: 142, endPoint y: 111, distance: 90.8
drag, startPoint x: 53, startPoint y: 40, endPoint x: 102, endPoint y: 98, distance: 75.5
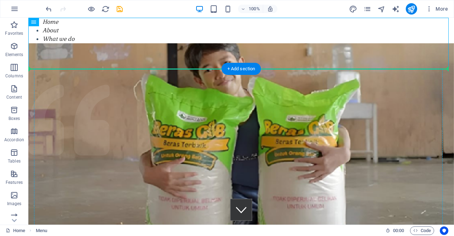
drag, startPoint x: 105, startPoint y: 39, endPoint x: 134, endPoint y: 106, distance: 72.7
drag, startPoint x: 148, startPoint y: 52, endPoint x: 151, endPoint y: 70, distance: 18.3
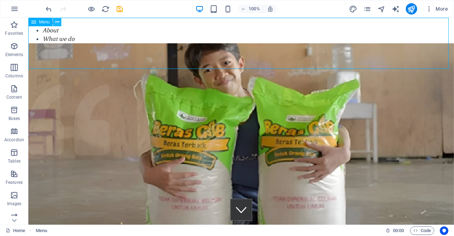
click at [55, 22] on icon at bounding box center [57, 21] width 4 height 7
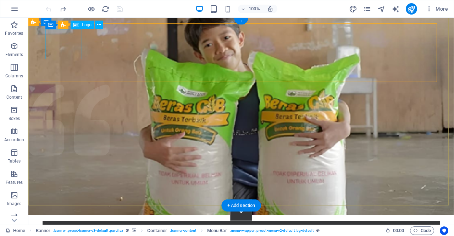
click at [97, 26] on icon at bounding box center [99, 24] width 4 height 7
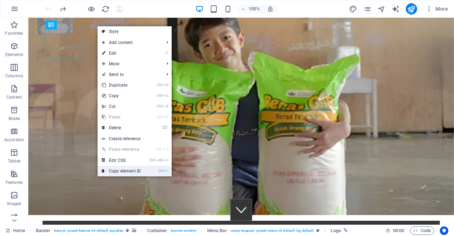
click at [141, 172] on link "Ctrl I Copy element ID" at bounding box center [122, 171] width 48 height 11
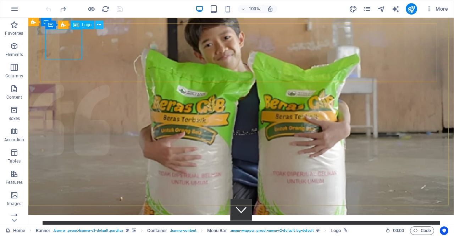
click at [99, 27] on icon at bounding box center [99, 24] width 4 height 7
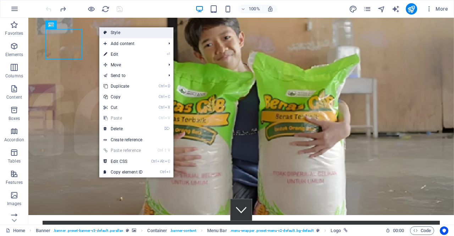
click at [108, 35] on link "Style" at bounding box center [136, 32] width 74 height 11
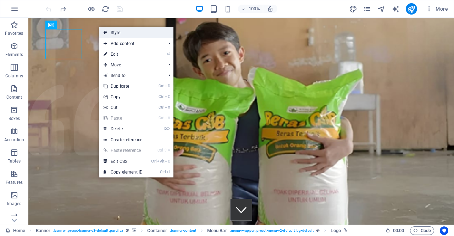
select select "rem"
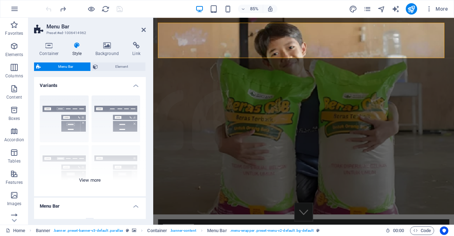
click at [126, 115] on div "Border Centered Default Fixed Loki Trigger Wide XXL" at bounding box center [90, 143] width 112 height 106
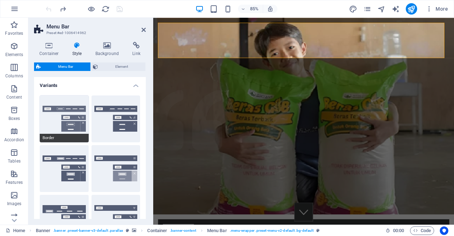
click at [76, 124] on button "Border" at bounding box center [64, 118] width 49 height 47
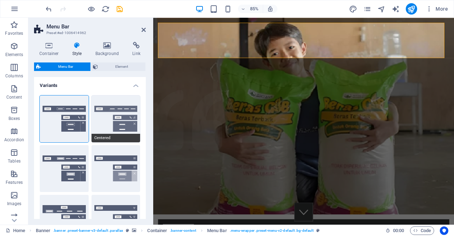
click at [126, 114] on button "Centered" at bounding box center [116, 118] width 49 height 47
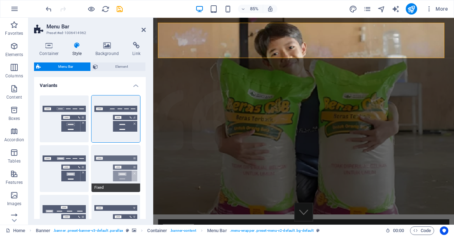
click at [122, 161] on button "Fixed" at bounding box center [116, 168] width 49 height 47
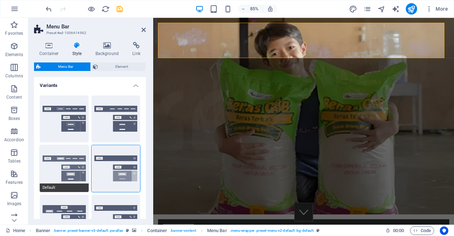
click at [57, 156] on button "Default" at bounding box center [64, 168] width 49 height 47
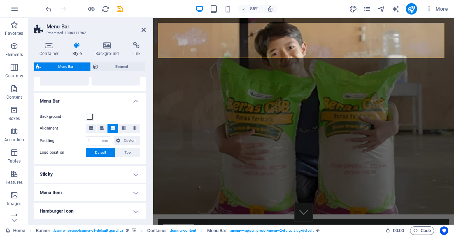
scroll to position [206, 0]
click at [92, 128] on icon at bounding box center [91, 128] width 4 height 4
click at [103, 129] on icon at bounding box center [102, 128] width 4 height 4
click at [92, 127] on icon at bounding box center [91, 128] width 4 height 4
click at [147, 29] on aside "Menu Bar Preset #ed-1006414962 Container Style Background Link Size Height Defa…" at bounding box center [90, 121] width 125 height 207
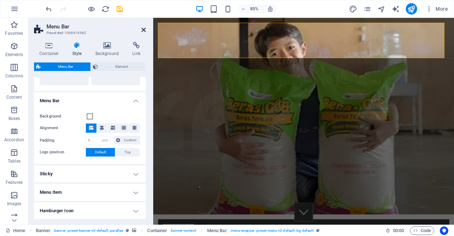
click at [143, 31] on icon at bounding box center [144, 30] width 4 height 6
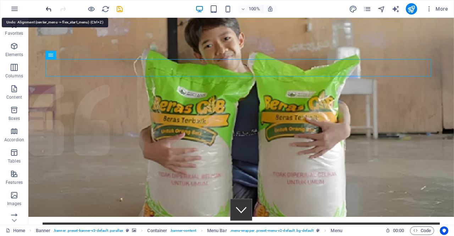
click at [46, 5] on icon "undo" at bounding box center [49, 9] width 8 height 8
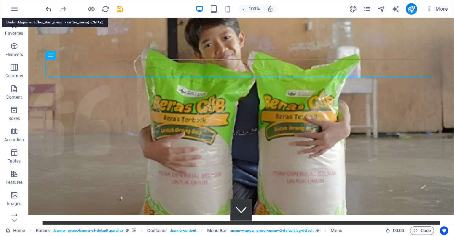
click at [50, 12] on icon "undo" at bounding box center [49, 9] width 8 height 8
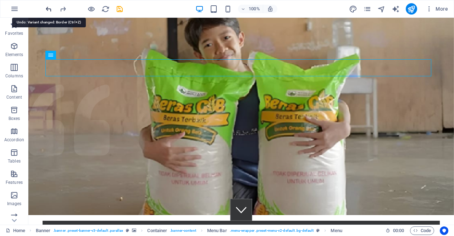
click at [50, 12] on icon "undo" at bounding box center [49, 9] width 8 height 8
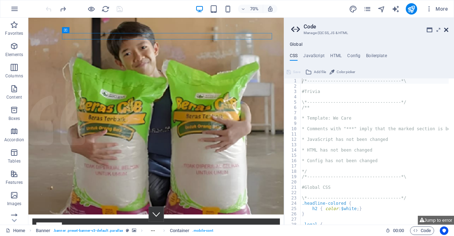
click at [446, 29] on icon at bounding box center [446, 30] width 4 height 6
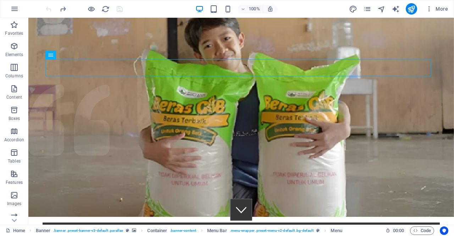
click at [51, 9] on div at bounding box center [84, 8] width 80 height 11
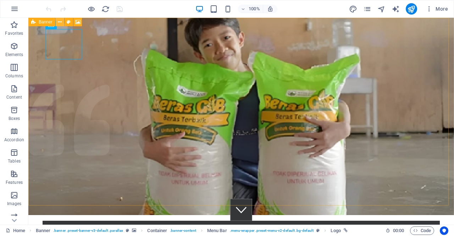
click at [62, 23] on button at bounding box center [60, 22] width 9 height 9
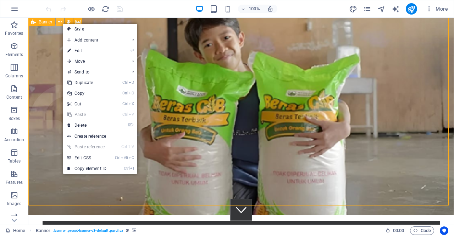
click at [62, 23] on button at bounding box center [60, 22] width 9 height 9
click at [68, 21] on icon at bounding box center [69, 21] width 4 height 7
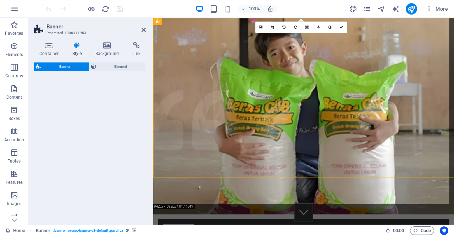
select select "rem"
select select "px"
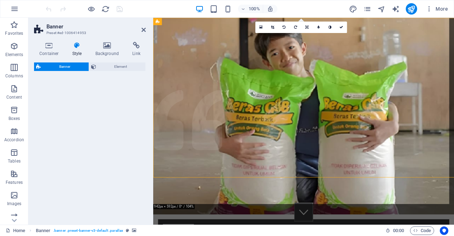
select select "px"
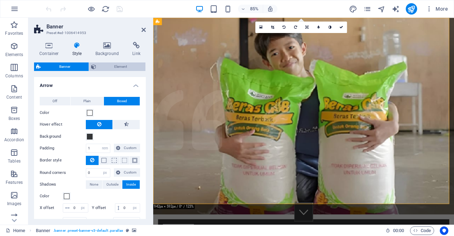
click at [118, 69] on span "Element" at bounding box center [120, 66] width 45 height 9
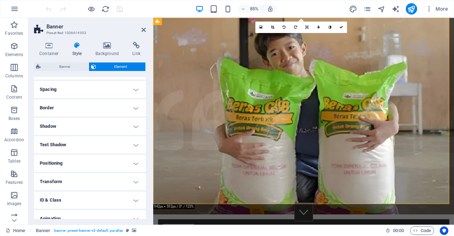
scroll to position [57, 0]
click at [125, 164] on h4 "Positioning" at bounding box center [90, 161] width 112 height 17
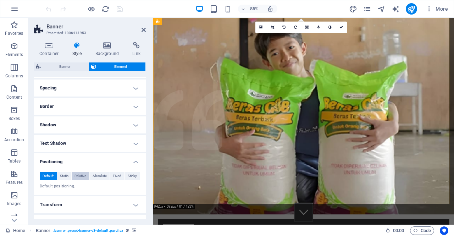
click at [79, 175] on span "Relative" at bounding box center [81, 176] width 12 height 9
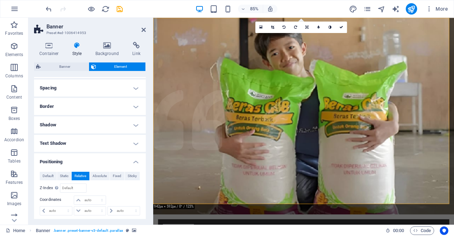
click at [141, 27] on h2 "Banner" at bounding box center [95, 26] width 99 height 6
drag, startPoint x: 143, startPoint y: 29, endPoint x: 115, endPoint y: 12, distance: 33.3
click at [143, 29] on icon at bounding box center [144, 30] width 4 height 6
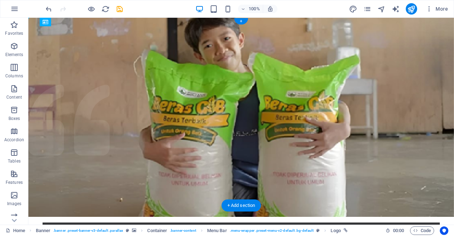
drag, startPoint x: 79, startPoint y: 53, endPoint x: 77, endPoint y: 35, distance: 17.1
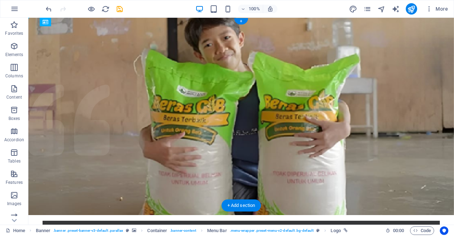
drag, startPoint x: 75, startPoint y: 51, endPoint x: 78, endPoint y: 82, distance: 31.7
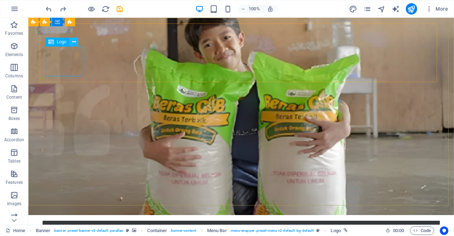
click at [71, 42] on button at bounding box center [74, 42] width 9 height 9
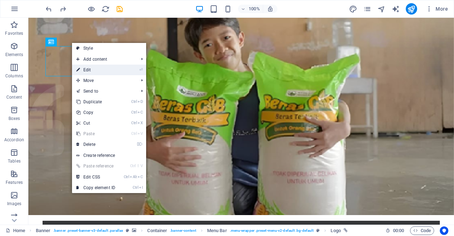
click at [123, 70] on li "⏎ Edit" at bounding box center [109, 70] width 74 height 11
click at [90, 69] on link "⏎ Edit" at bounding box center [96, 70] width 48 height 11
select select "px"
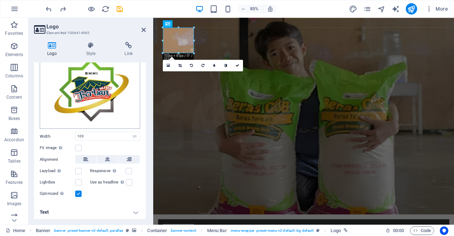
scroll to position [0, 0]
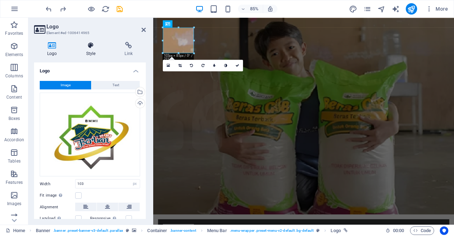
click at [94, 45] on icon at bounding box center [91, 45] width 36 height 7
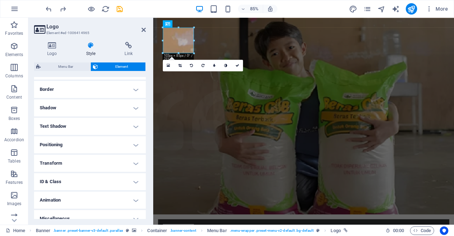
scroll to position [158, 0]
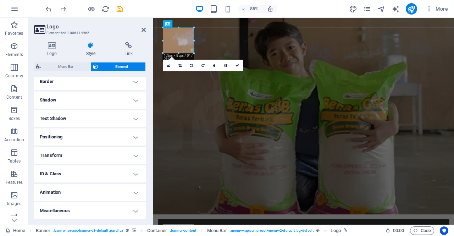
click at [134, 132] on h4 "Positioning" at bounding box center [90, 136] width 112 height 17
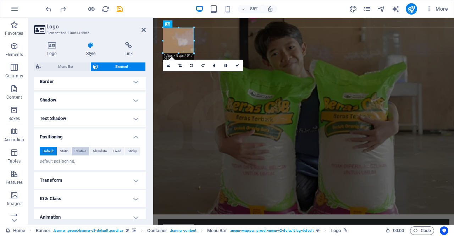
click at [83, 150] on span "Relative" at bounding box center [81, 151] width 12 height 9
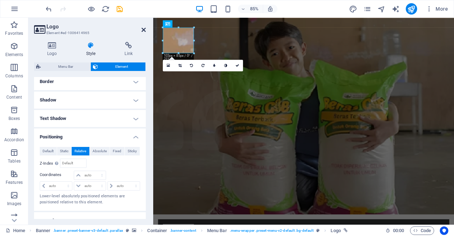
click at [145, 32] on icon at bounding box center [144, 30] width 4 height 6
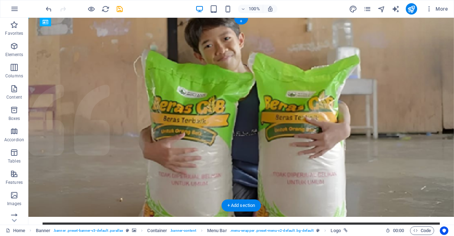
drag, startPoint x: 75, startPoint y: 62, endPoint x: 72, endPoint y: 70, distance: 8.1
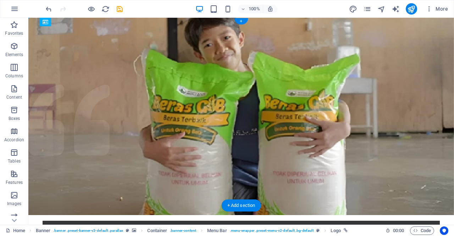
drag, startPoint x: 71, startPoint y: 55, endPoint x: 70, endPoint y: 71, distance: 15.6
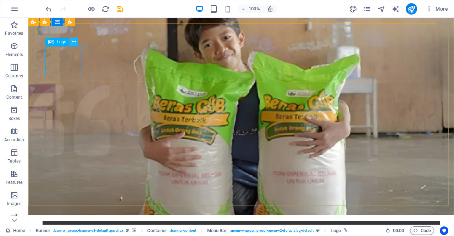
click at [71, 40] on button at bounding box center [74, 42] width 9 height 9
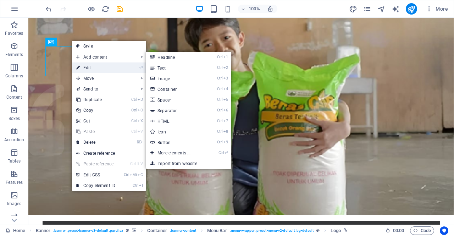
click at [95, 68] on link "⏎ Edit" at bounding box center [96, 67] width 48 height 11
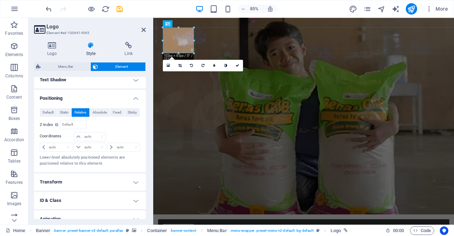
scroll to position [198, 0]
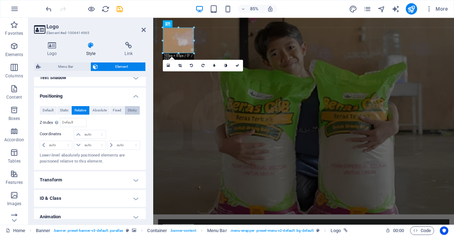
click at [131, 112] on span "Sticky" at bounding box center [132, 110] width 9 height 9
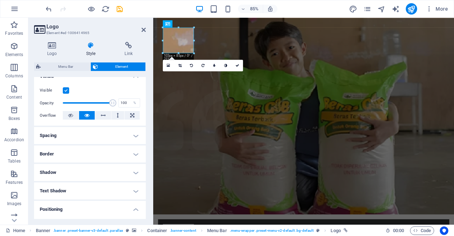
scroll to position [50, 0]
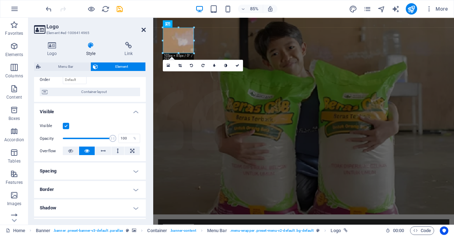
click at [142, 32] on icon at bounding box center [144, 30] width 4 height 6
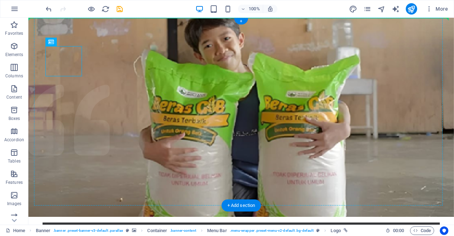
drag, startPoint x: 72, startPoint y: 63, endPoint x: 74, endPoint y: 78, distance: 15.4
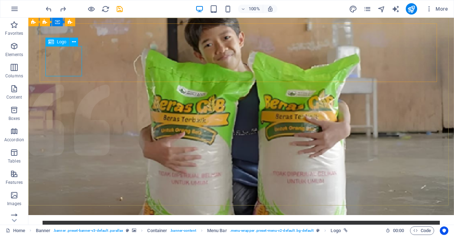
click at [55, 43] on div "Logo" at bounding box center [57, 42] width 24 height 9
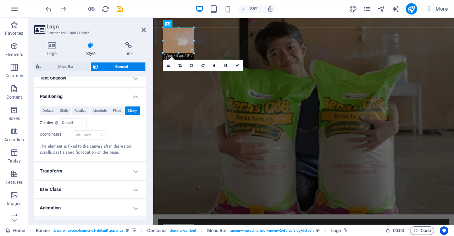
scroll to position [198, 0]
click at [80, 110] on span "Relative" at bounding box center [81, 110] width 12 height 9
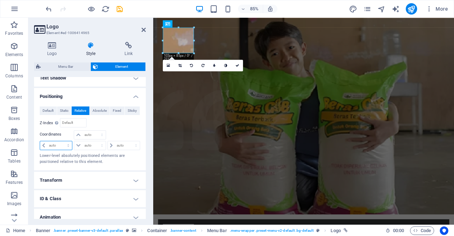
click at [69, 143] on select "auto px rem % em" at bounding box center [56, 145] width 32 height 9
click at [77, 144] on select "auto px rem % em" at bounding box center [89, 145] width 31 height 9
click at [145, 30] on icon at bounding box center [144, 30] width 4 height 6
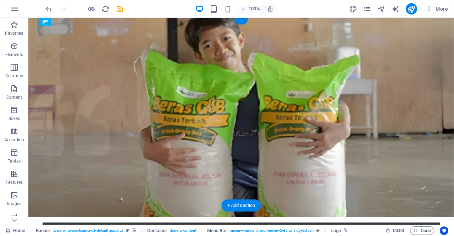
drag, startPoint x: 72, startPoint y: 62, endPoint x: 71, endPoint y: 40, distance: 22.1
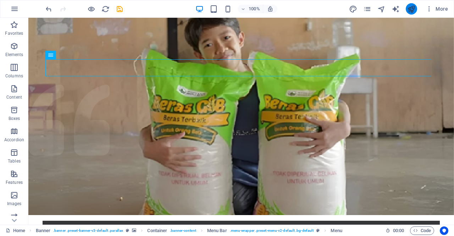
click at [413, 13] on button "publish" at bounding box center [411, 8] width 11 height 11
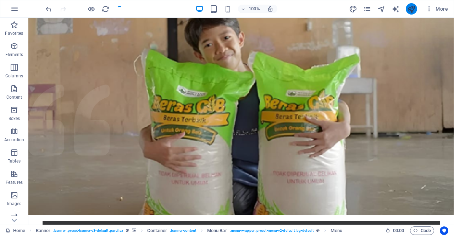
checkbox input "false"
